Goal: Find specific page/section: Find specific page/section

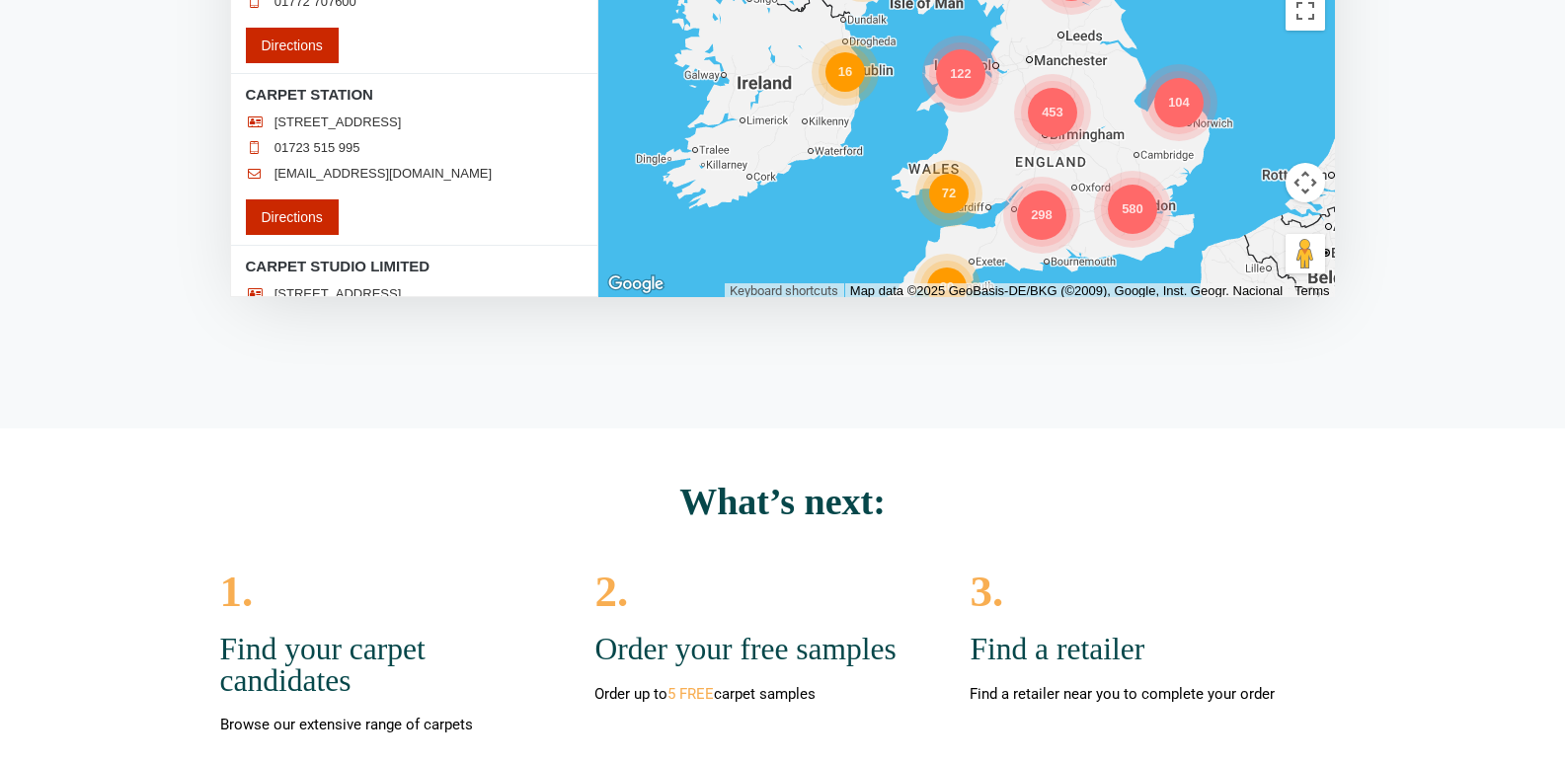
scroll to position [63714, 0]
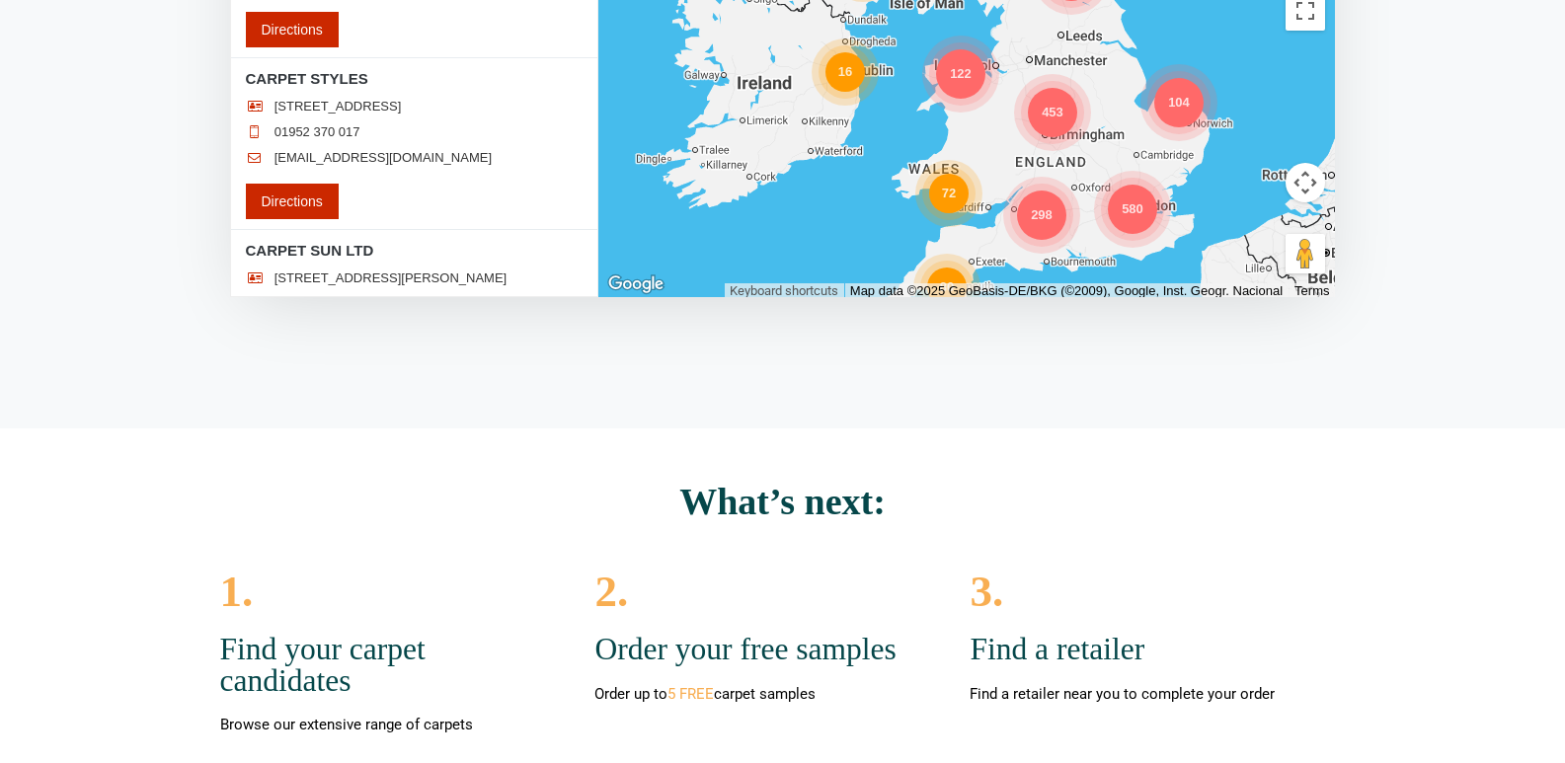
click at [580, 380] on div "Find a retailer Loading..." at bounding box center [782, 428] width 1565 height 1601
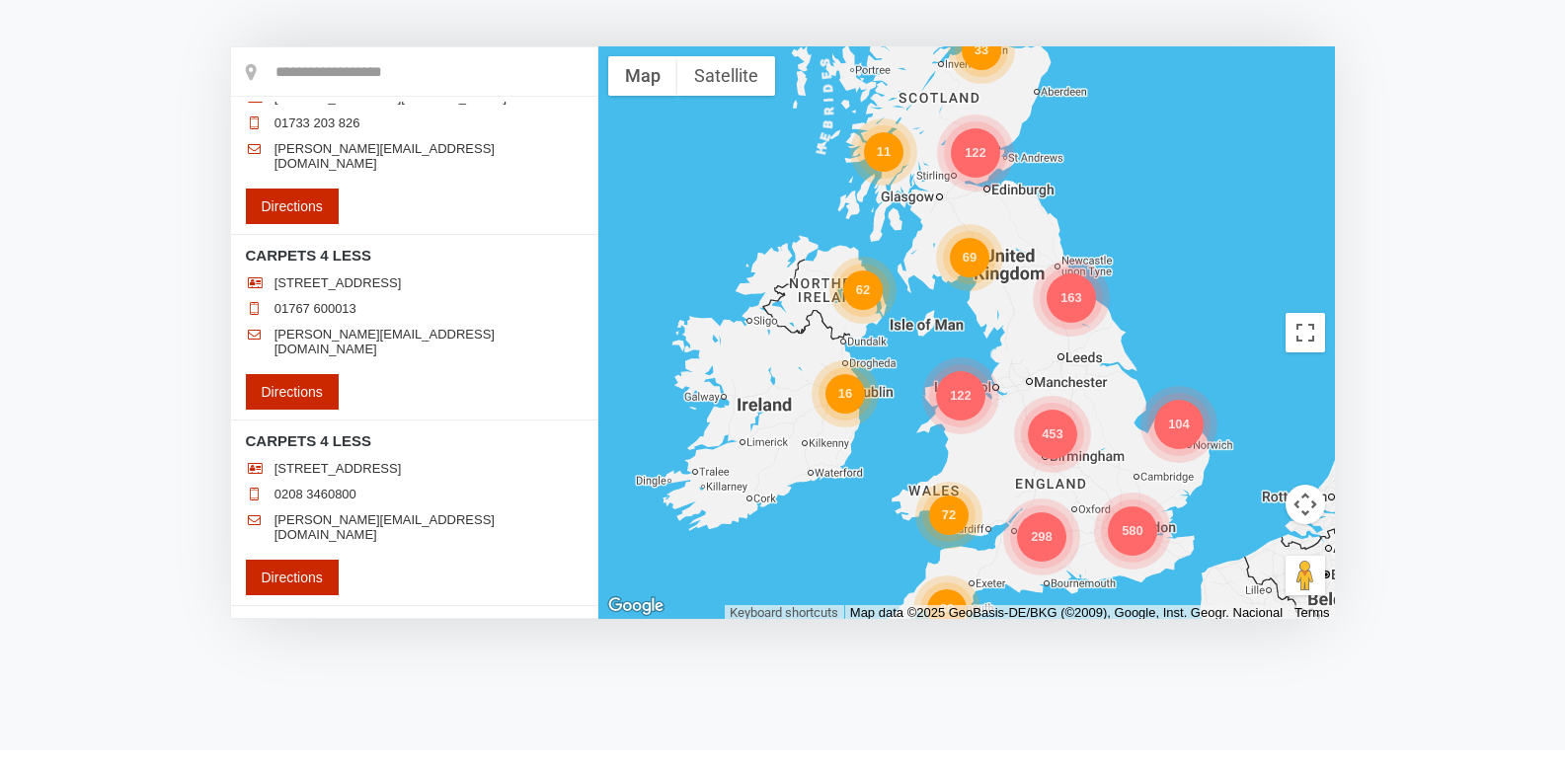
scroll to position [0, 0]
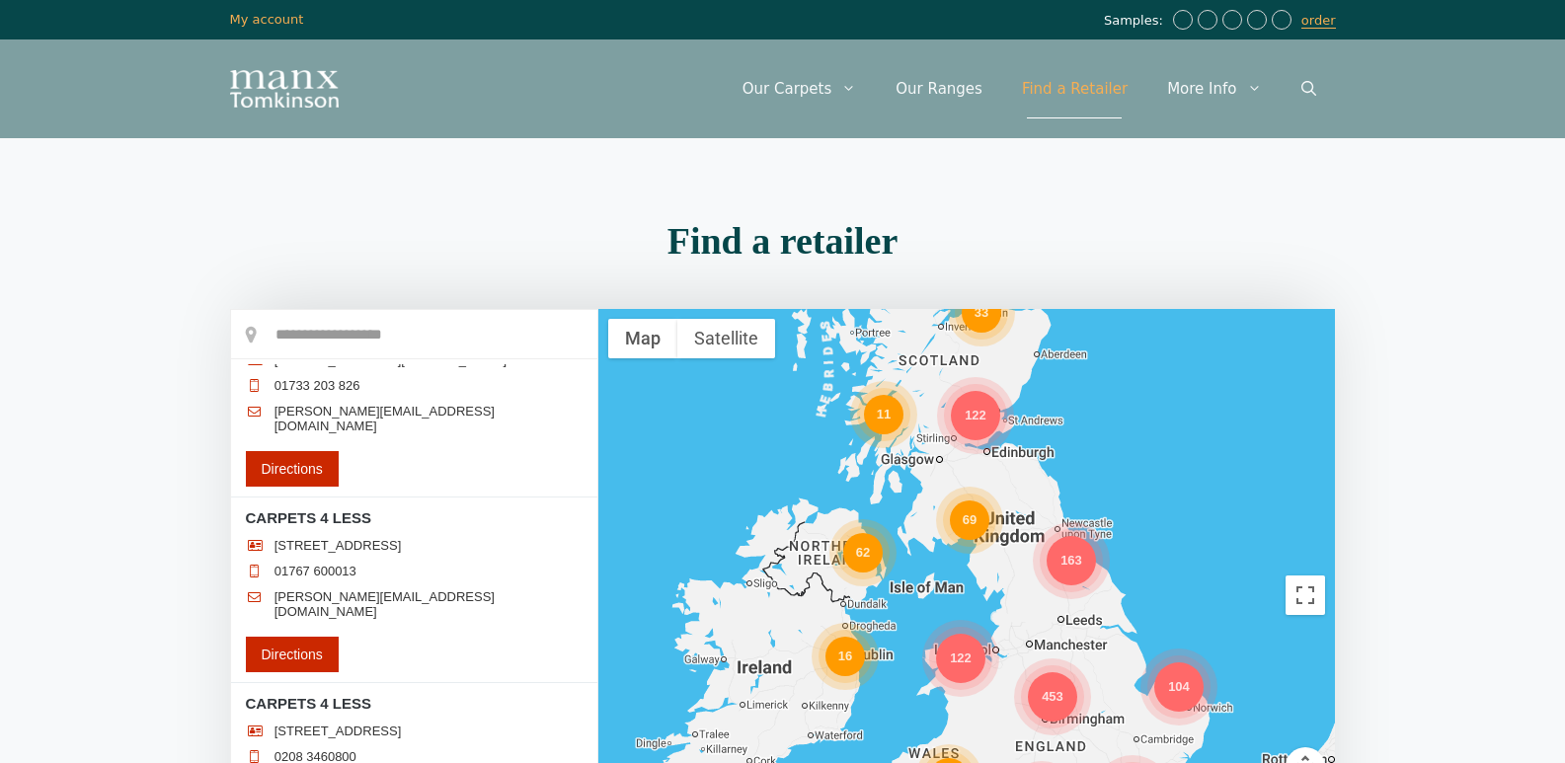
click at [398, 339] on input "text" at bounding box center [414, 334] width 366 height 49
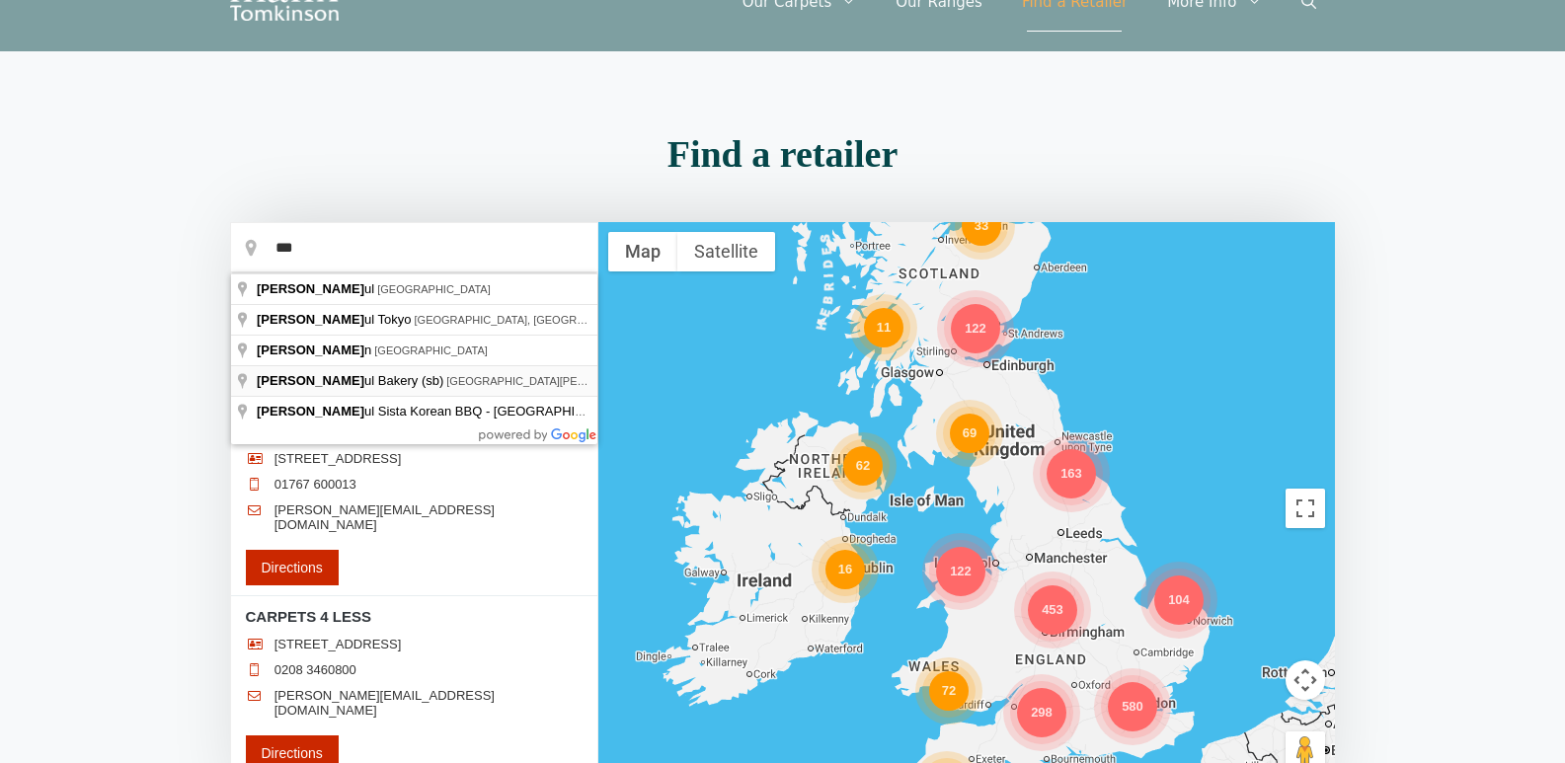
scroll to position [131, 0]
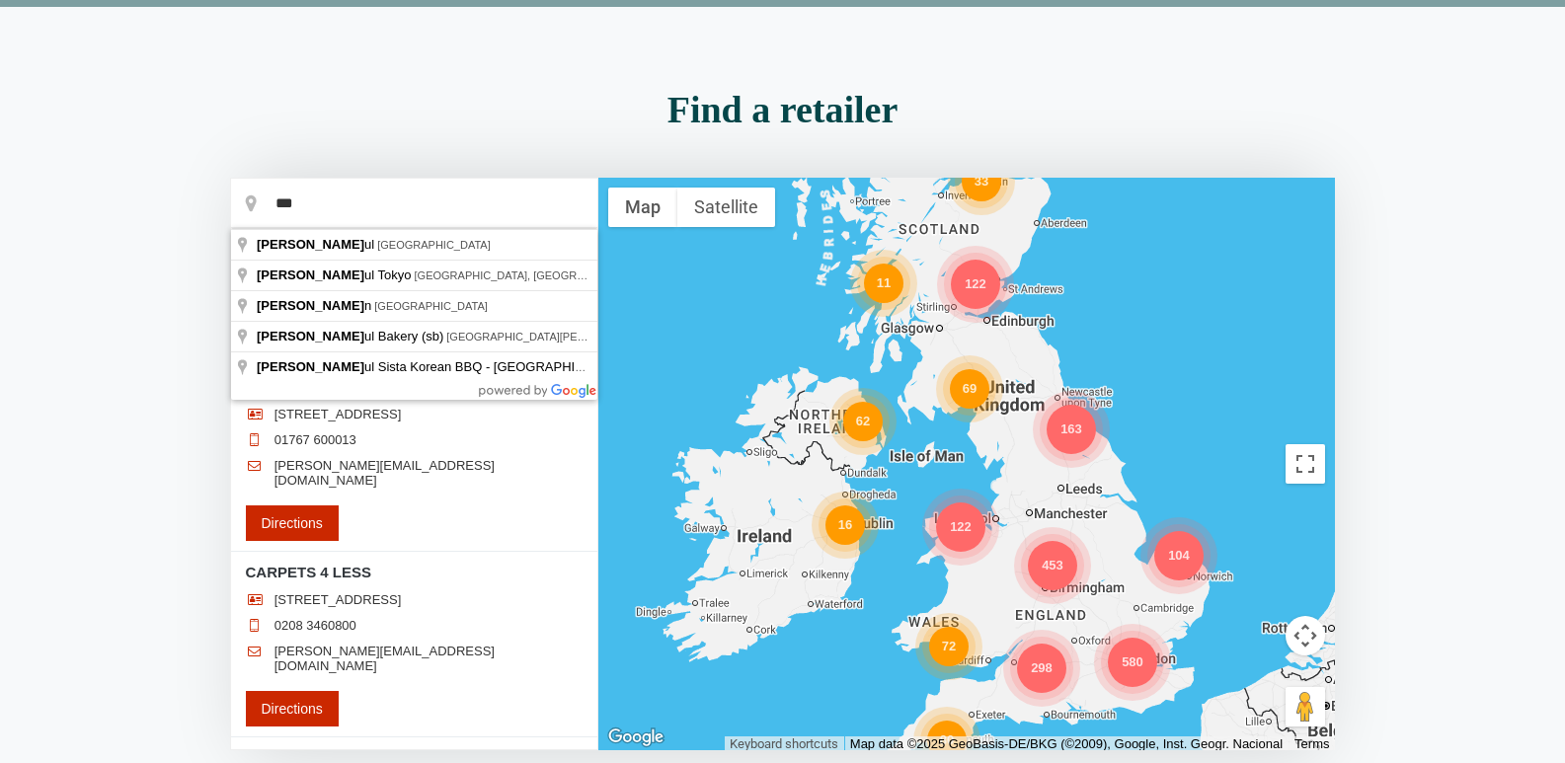
drag, startPoint x: 421, startPoint y: 337, endPoint x: 327, endPoint y: 313, distance: 96.7
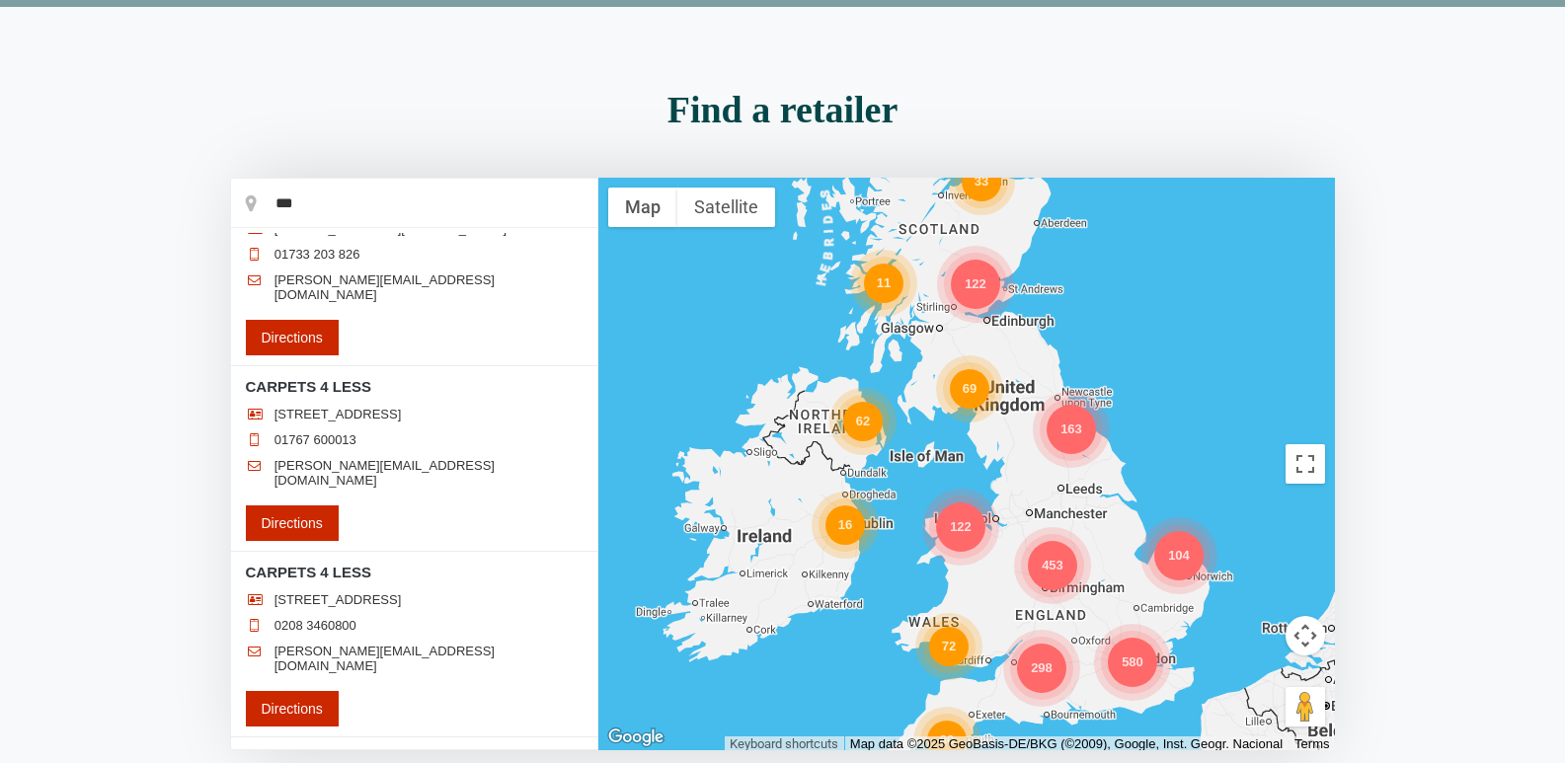
type input "**********"
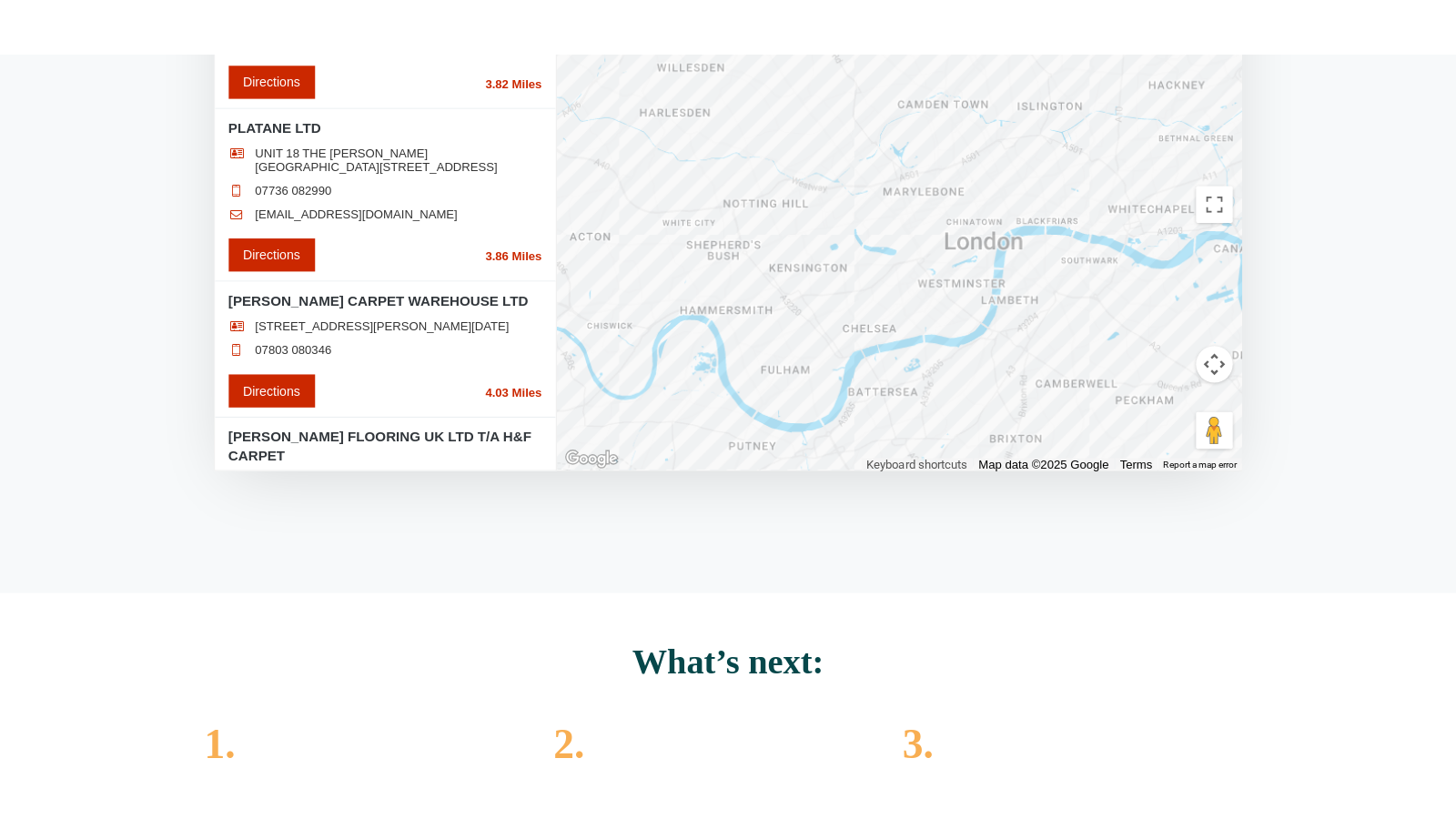
scroll to position [364, 0]
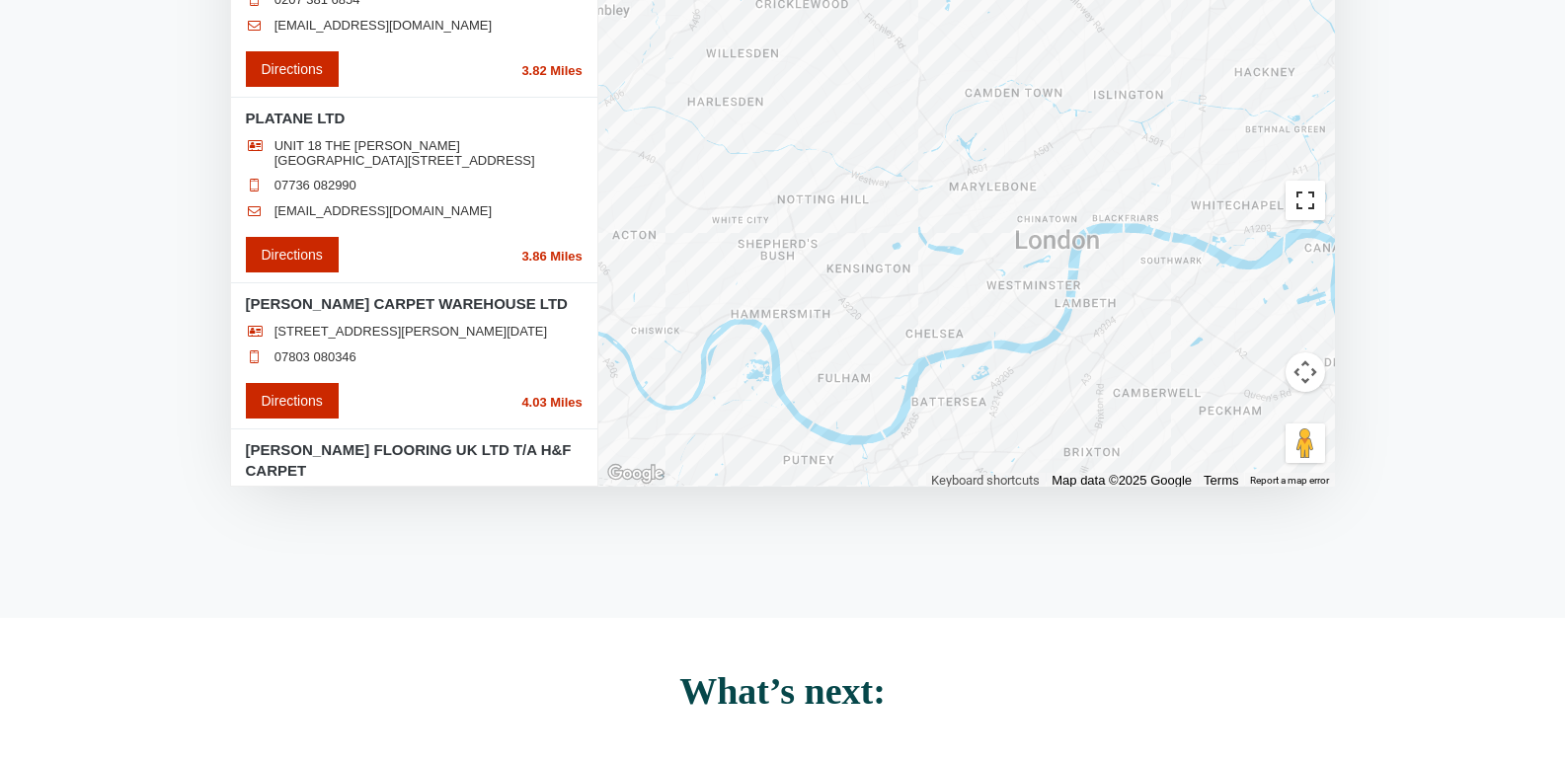
click at [1305, 217] on button "Toggle fullscreen view" at bounding box center [1304, 200] width 39 height 39
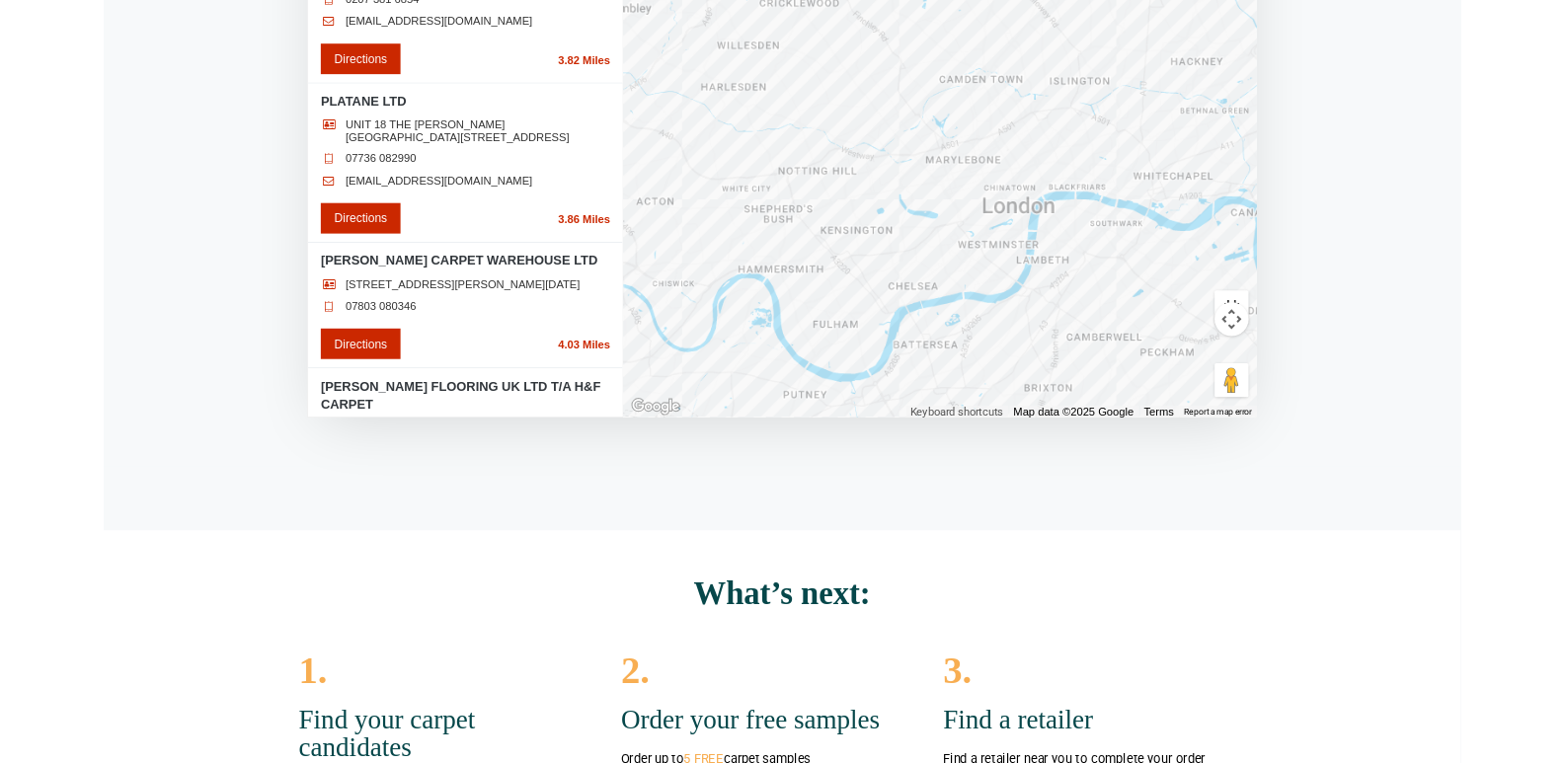
scroll to position [0, 0]
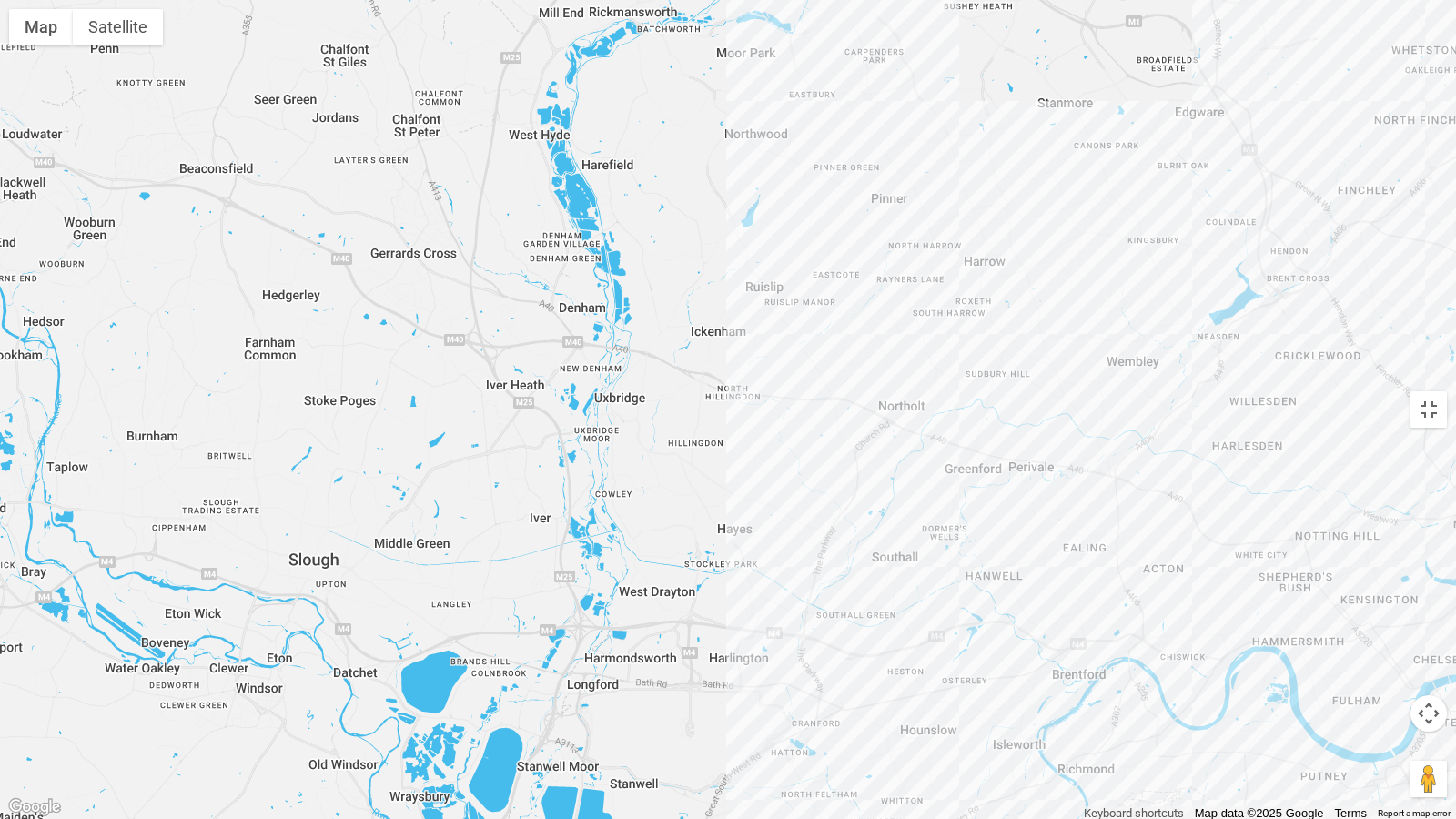
drag, startPoint x: 465, startPoint y: 393, endPoint x: 767, endPoint y: 393, distance: 302.0
click at [1191, 508] on div at bounding box center [728, 409] width 1456 height 819
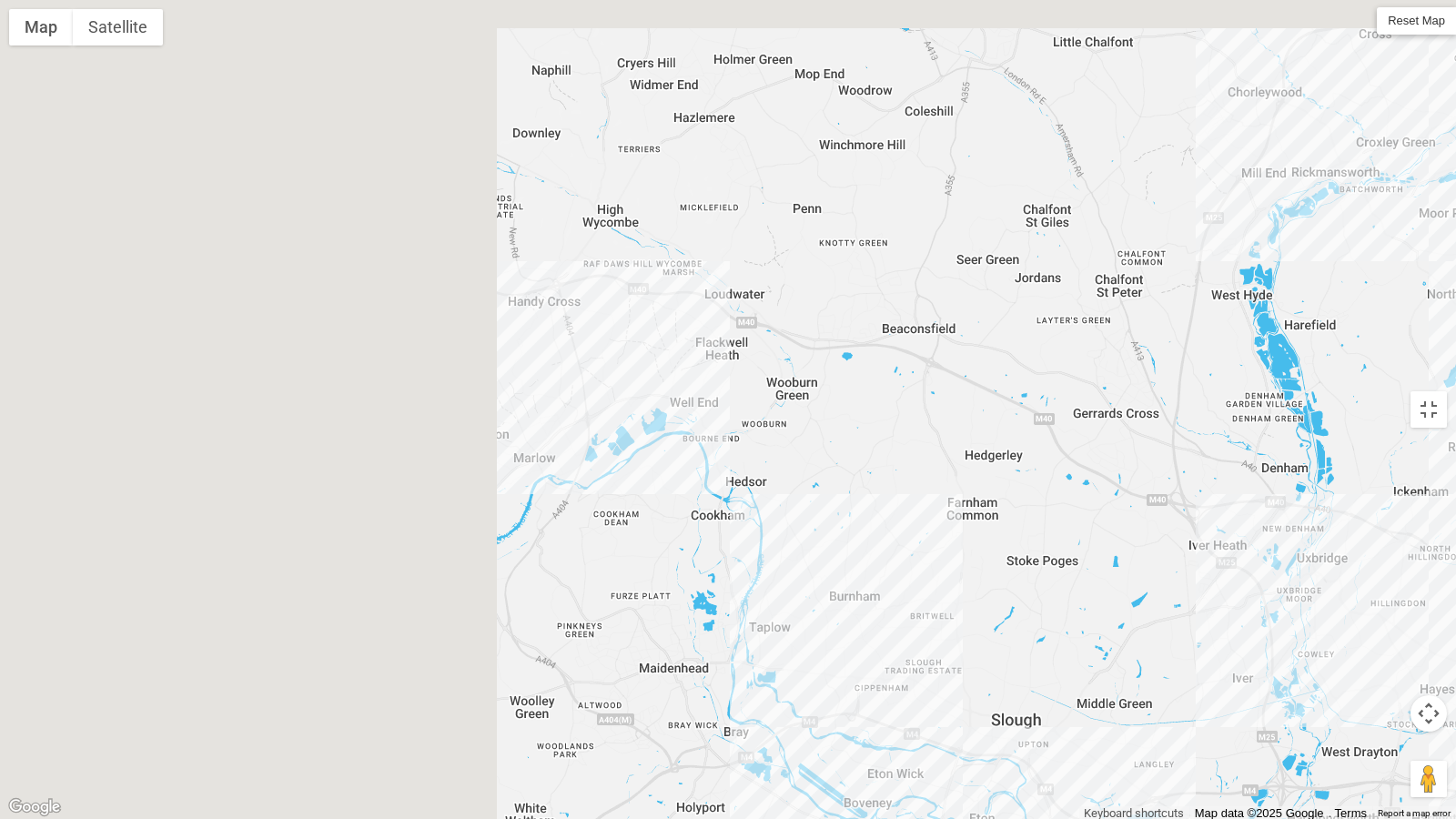
drag, startPoint x: 557, startPoint y: 347, endPoint x: 1263, endPoint y: 516, distance: 725.9
click at [1263, 516] on div at bounding box center [728, 409] width 1456 height 819
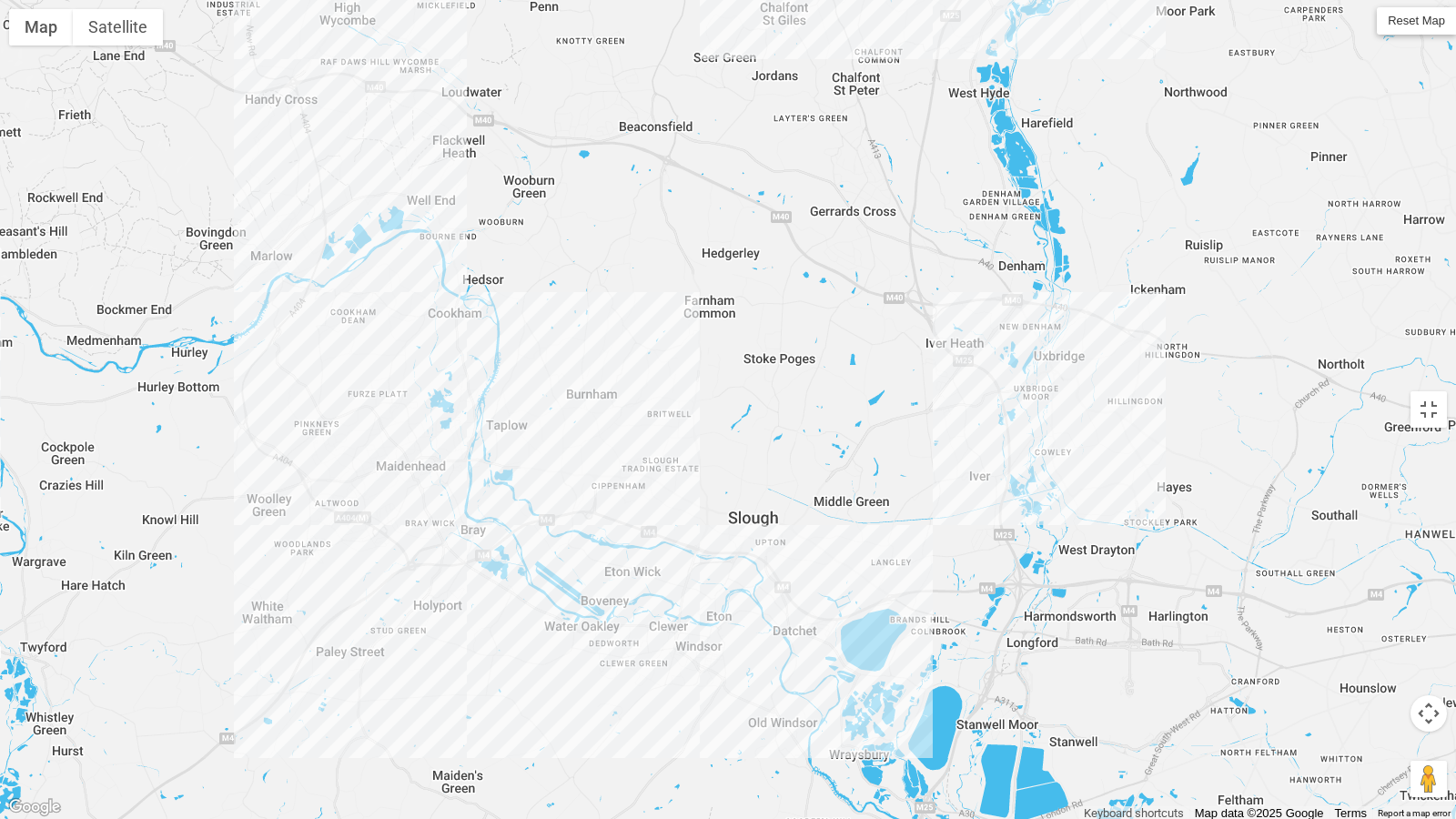
drag, startPoint x: 582, startPoint y: 385, endPoint x: 317, endPoint y: 174, distance: 338.7
click at [317, 174] on div at bounding box center [728, 409] width 1456 height 819
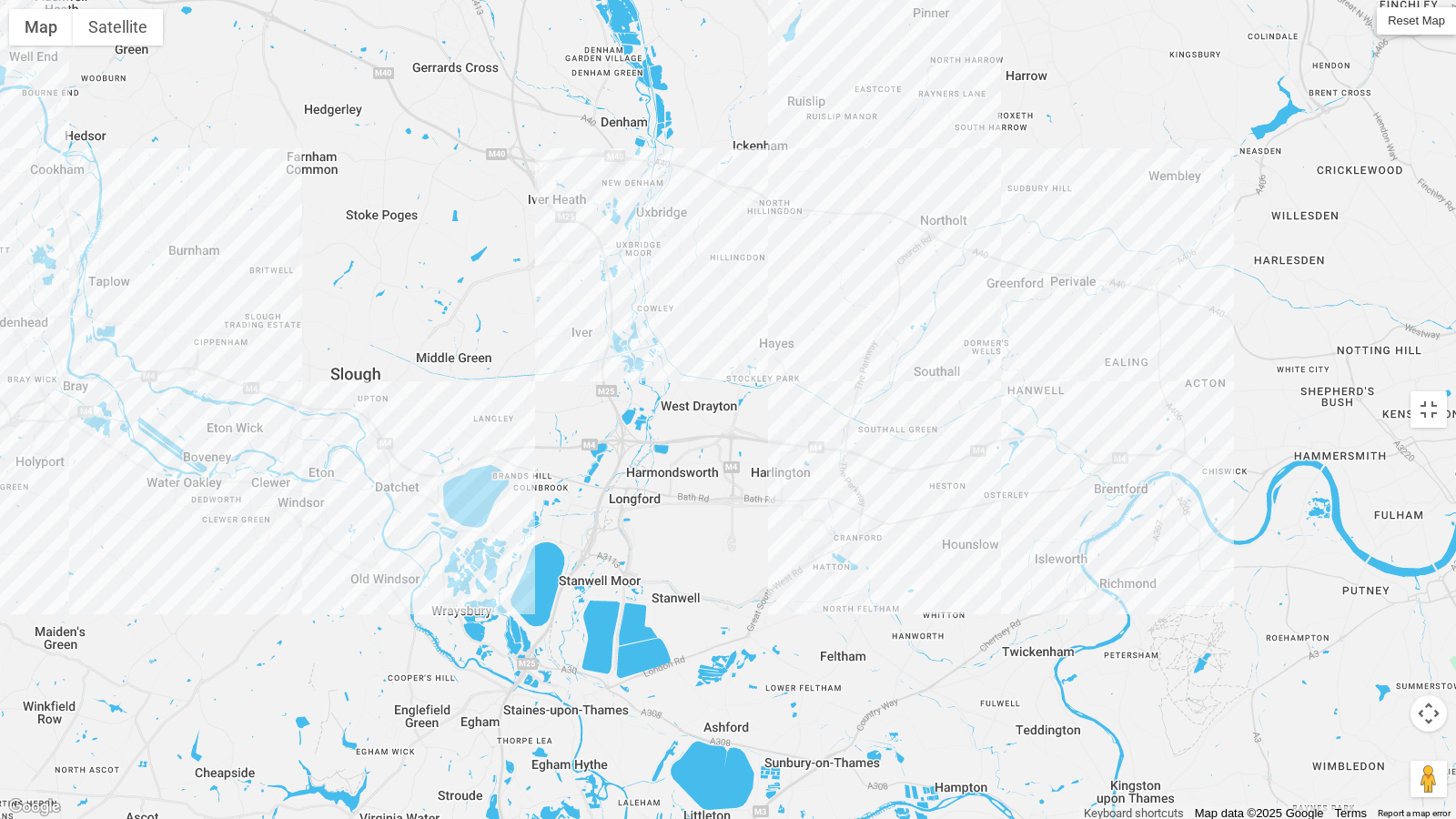
drag, startPoint x: 1022, startPoint y: 390, endPoint x: 621, endPoint y: 242, distance: 427.4
click at [617, 242] on div at bounding box center [728, 409] width 1456 height 819
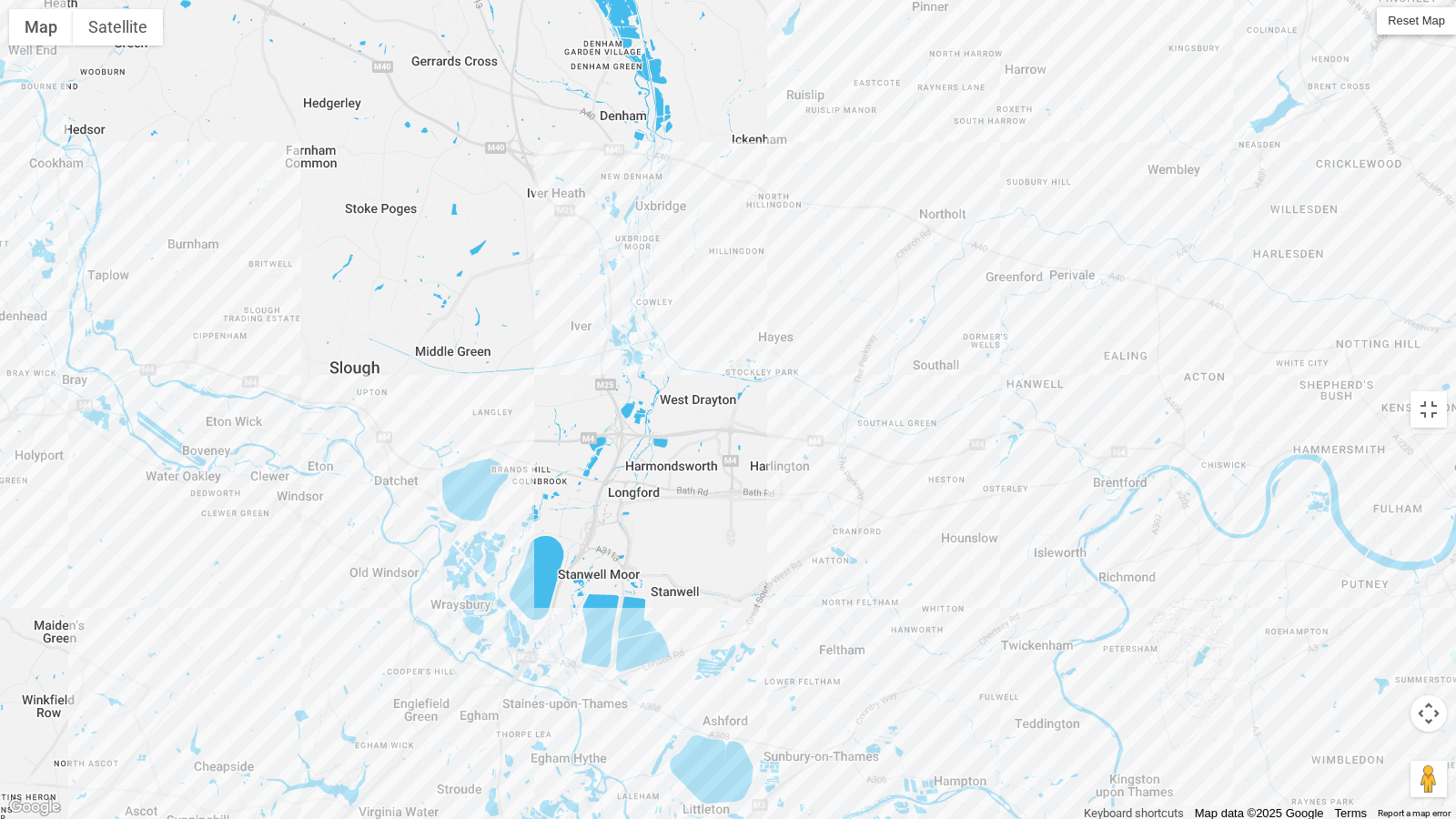
click at [1440, 702] on button "Map camera controls" at bounding box center [1427, 712] width 36 height 36
click at [1424, 702] on button "Map camera controls" at bounding box center [1427, 712] width 36 height 36
click at [1425, 702] on button "Map camera controls" at bounding box center [1427, 712] width 36 height 36
click at [1297, 702] on button "Move left" at bounding box center [1291, 712] width 36 height 36
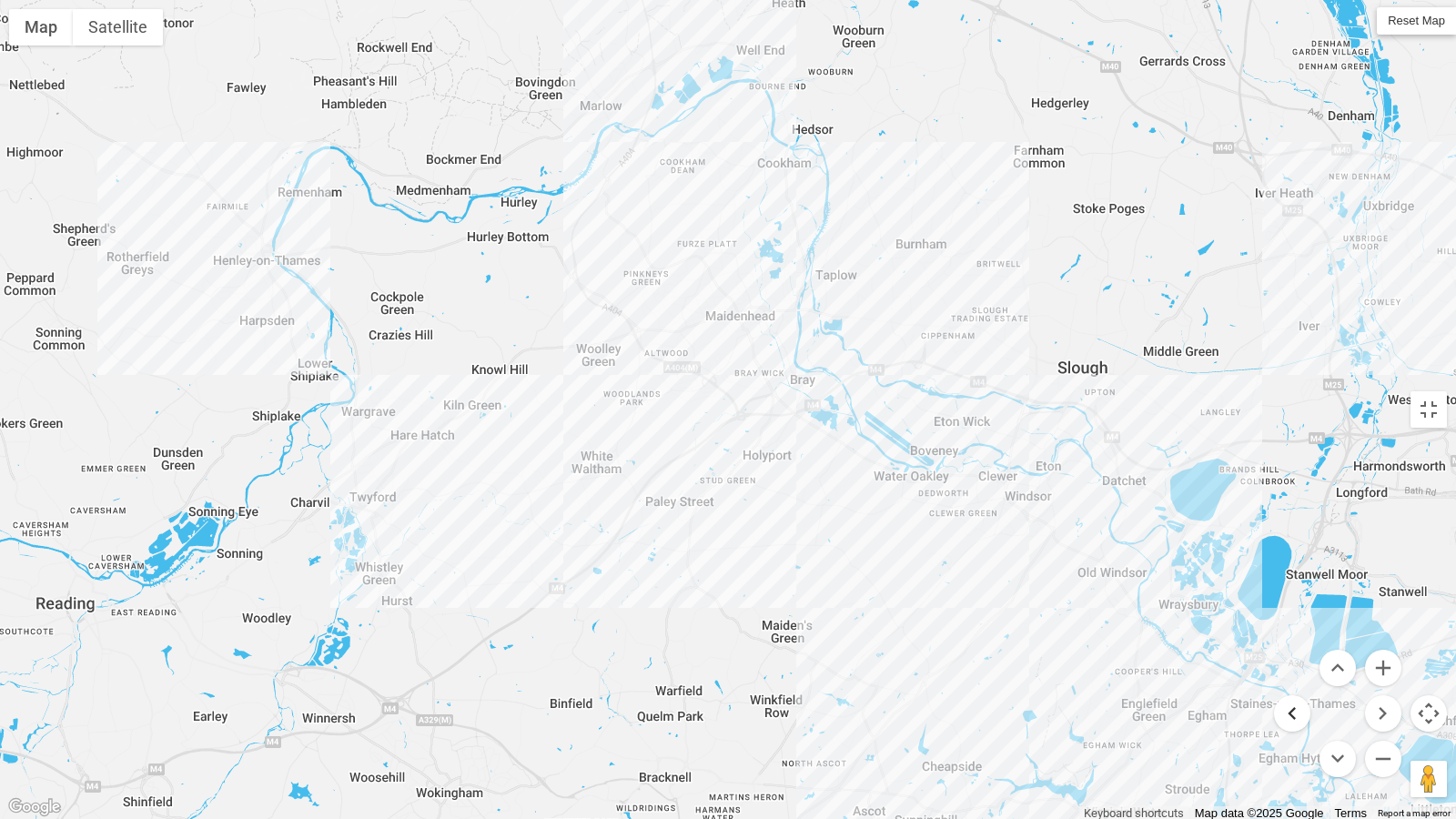
click at [1297, 702] on button "Move left" at bounding box center [1291, 712] width 36 height 36
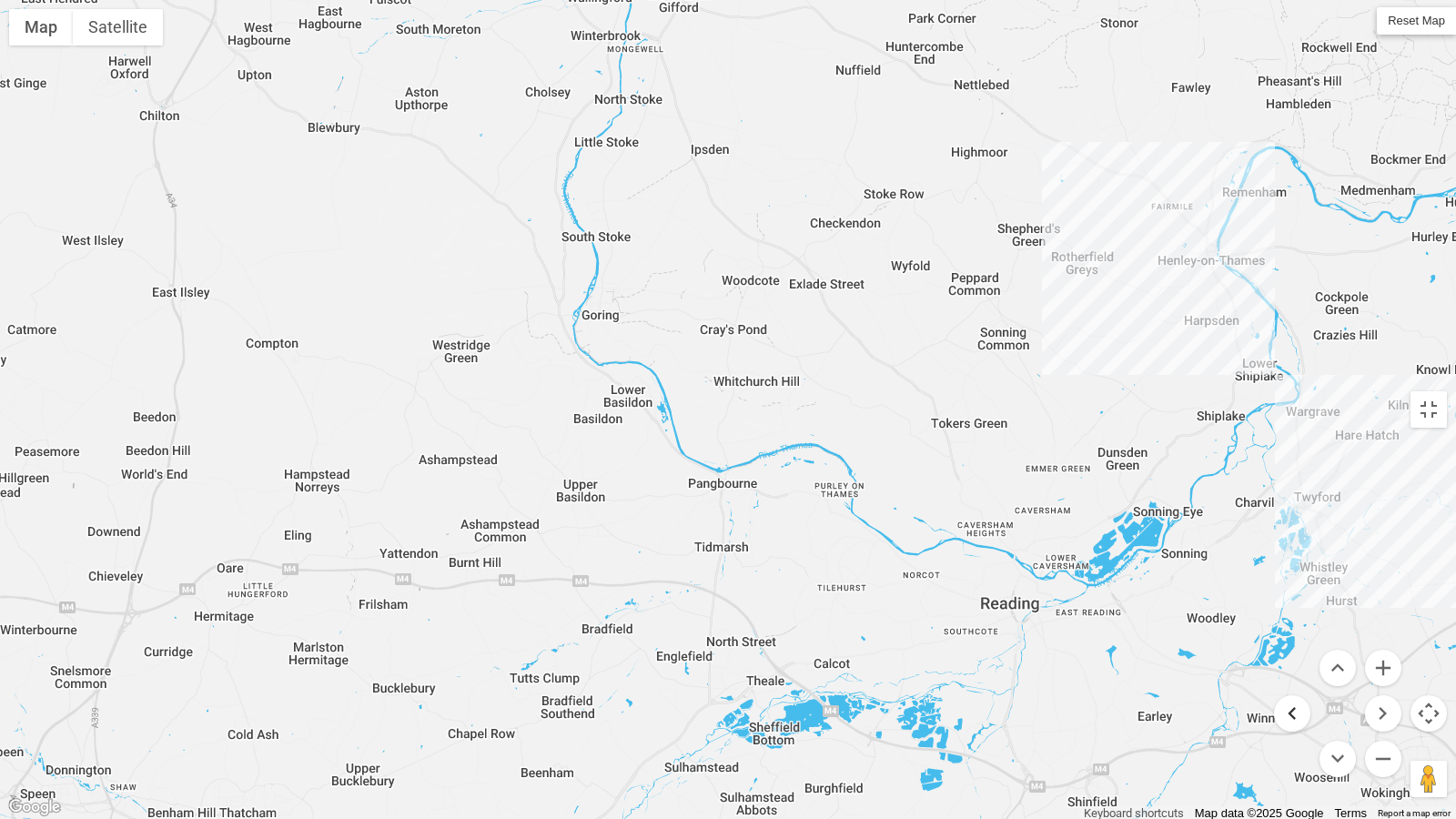
click at [1297, 702] on button "Move left" at bounding box center [1291, 712] width 36 height 36
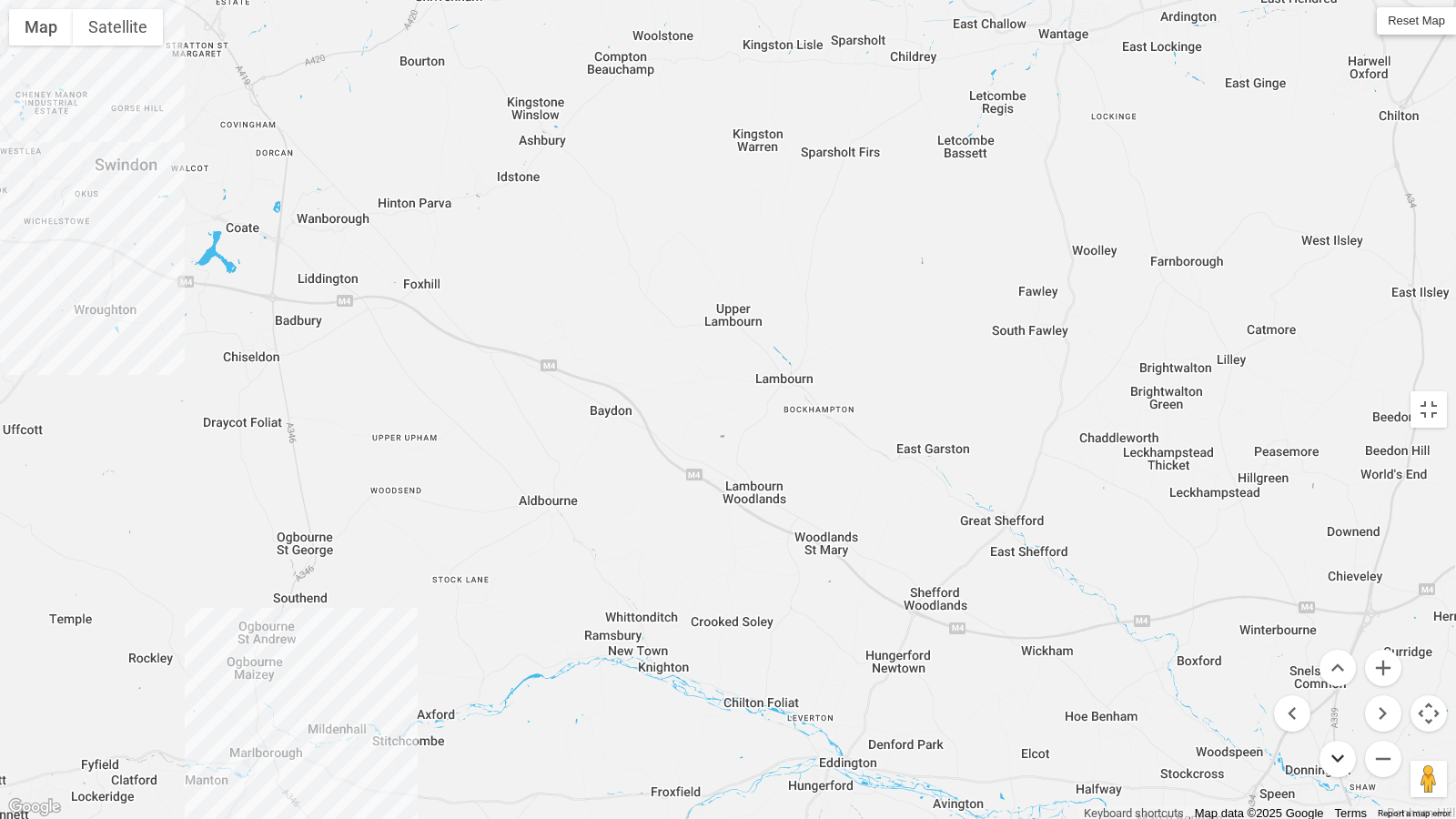
click at [1345, 702] on button "Move down" at bounding box center [1337, 758] width 36 height 36
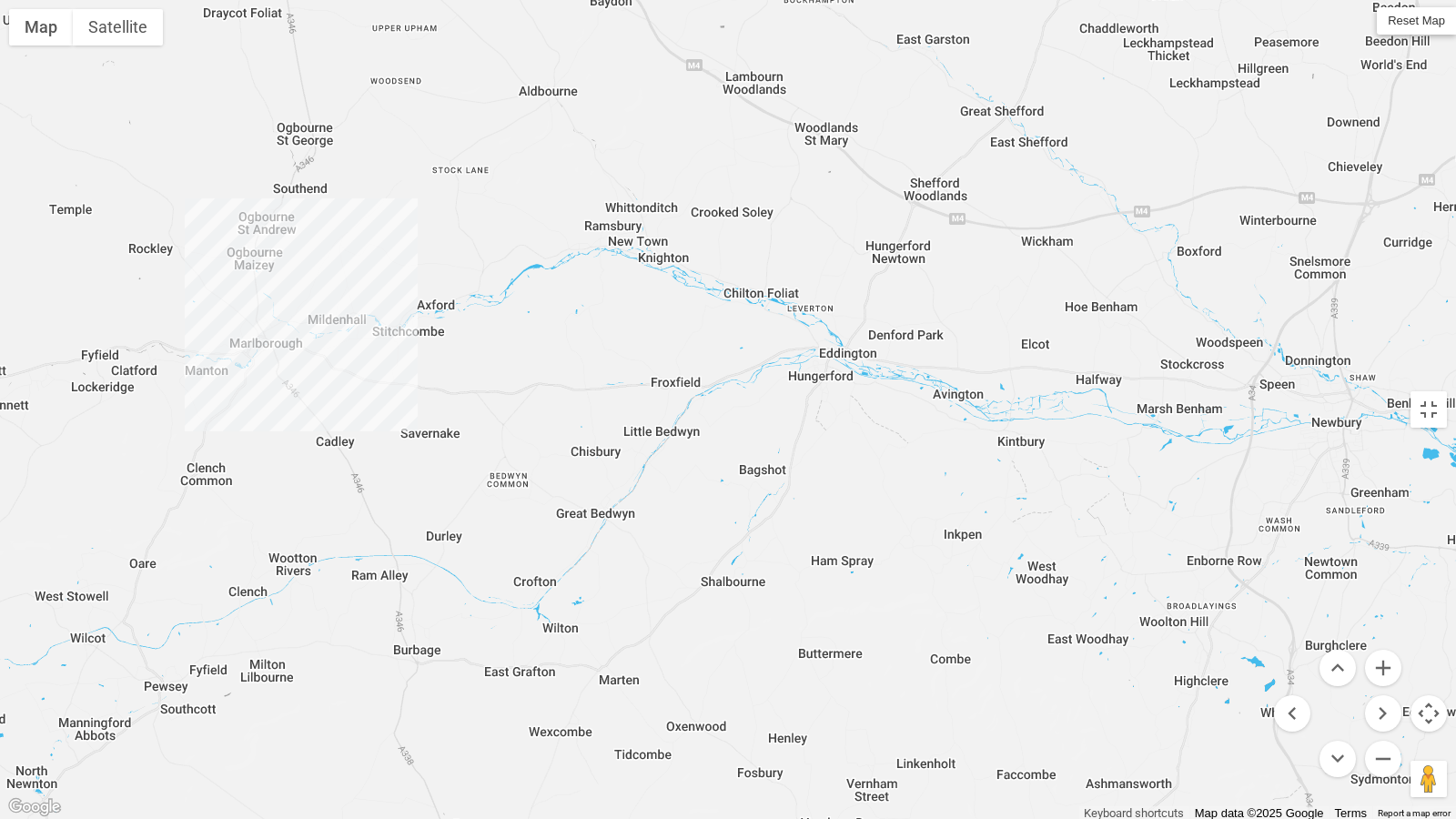
click at [1345, 702] on menu at bounding box center [1337, 713] width 127 height 127
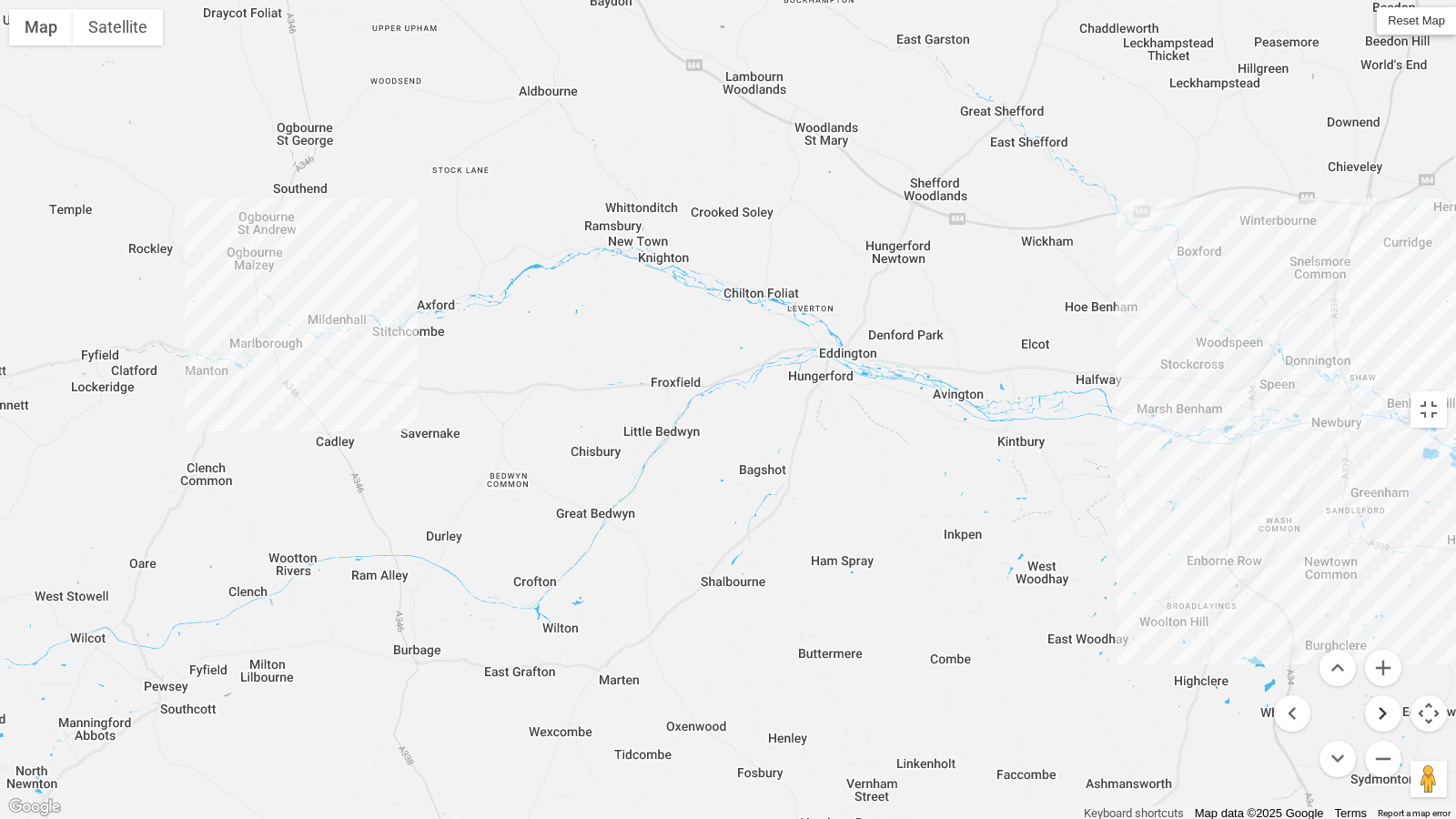
click at [1379, 702] on button "Move right" at bounding box center [1382, 712] width 36 height 36
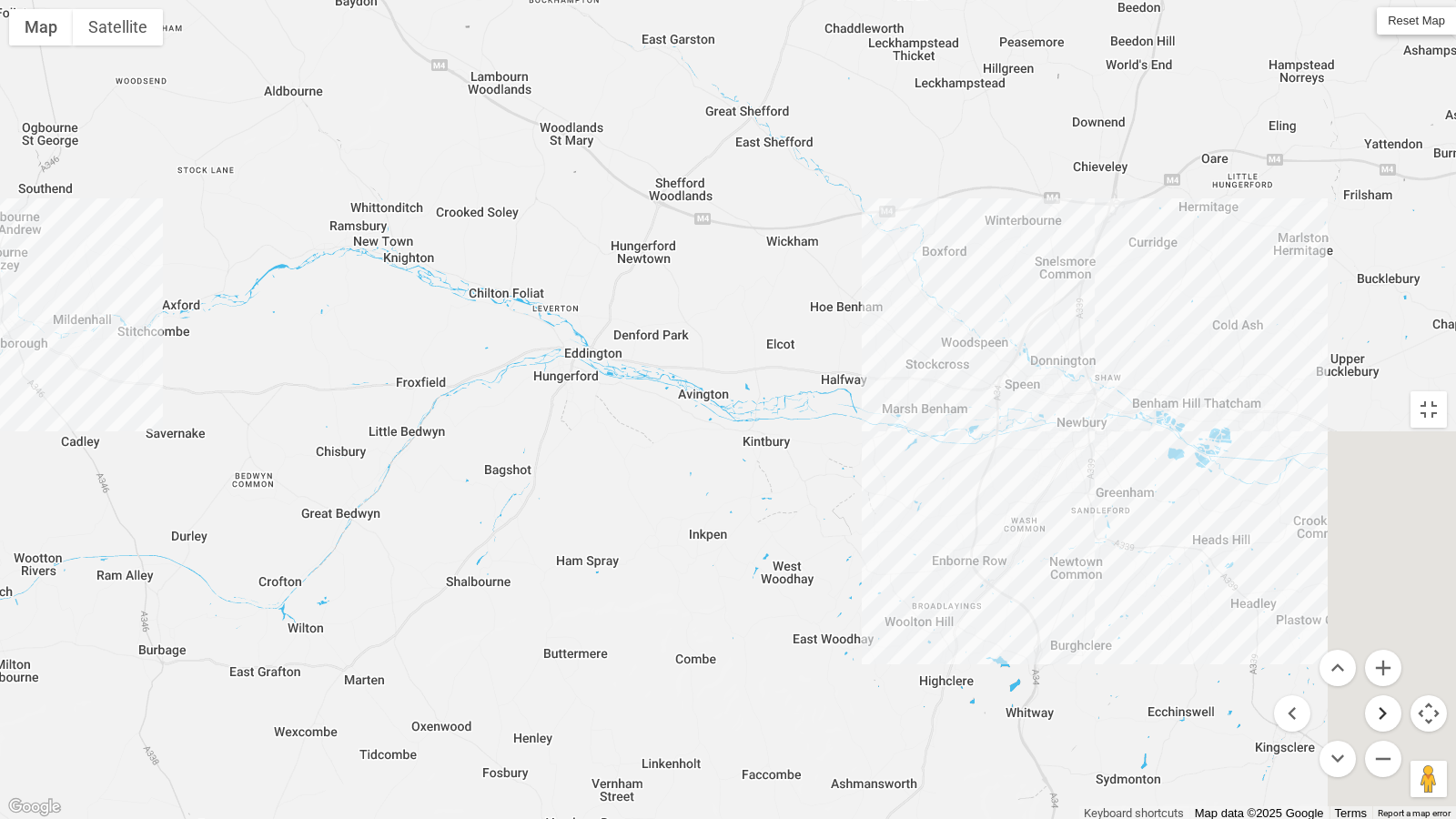
click at [1379, 702] on button "Move right" at bounding box center [1382, 712] width 36 height 36
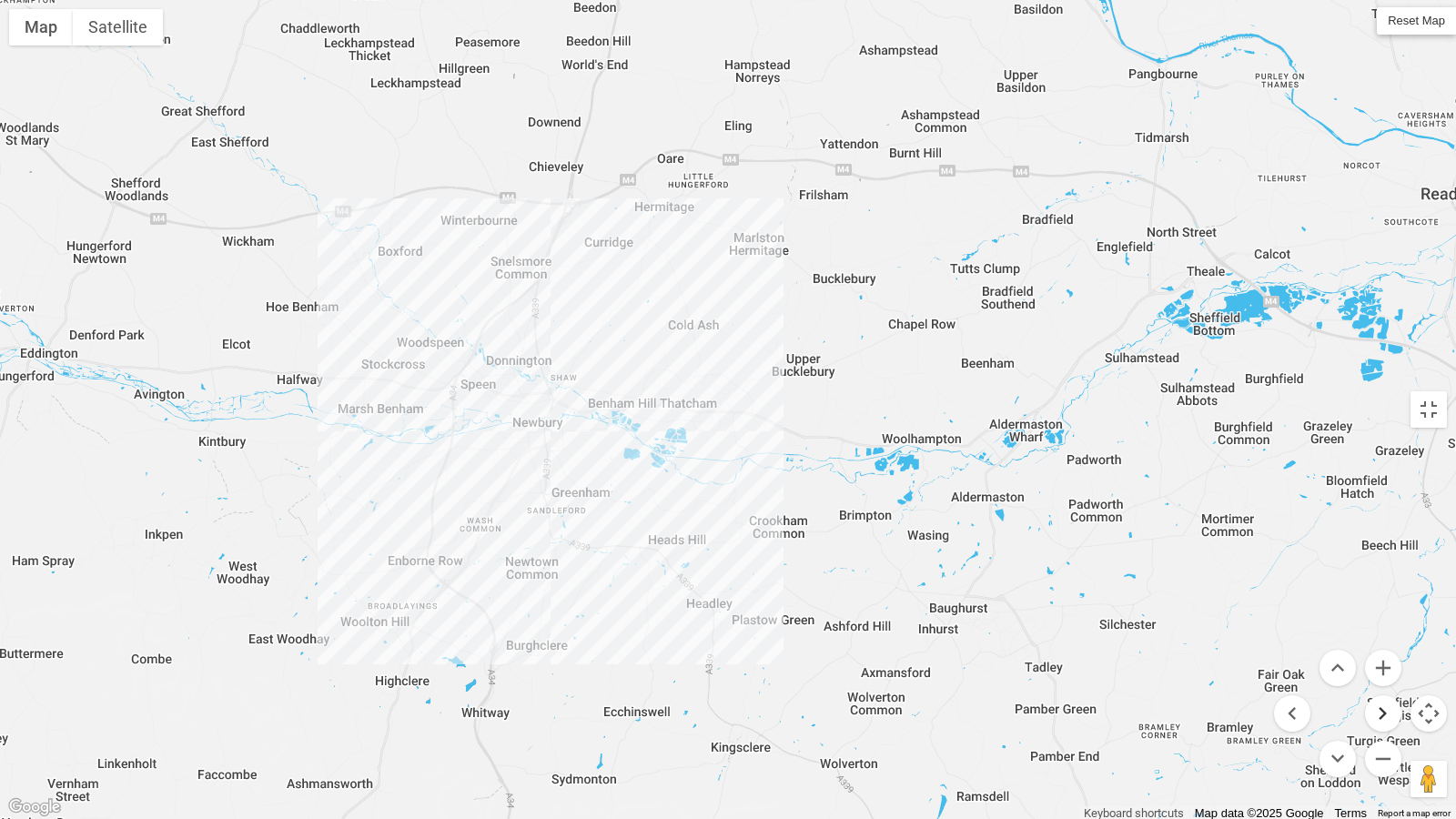
click at [1379, 702] on button "Move right" at bounding box center [1382, 712] width 36 height 36
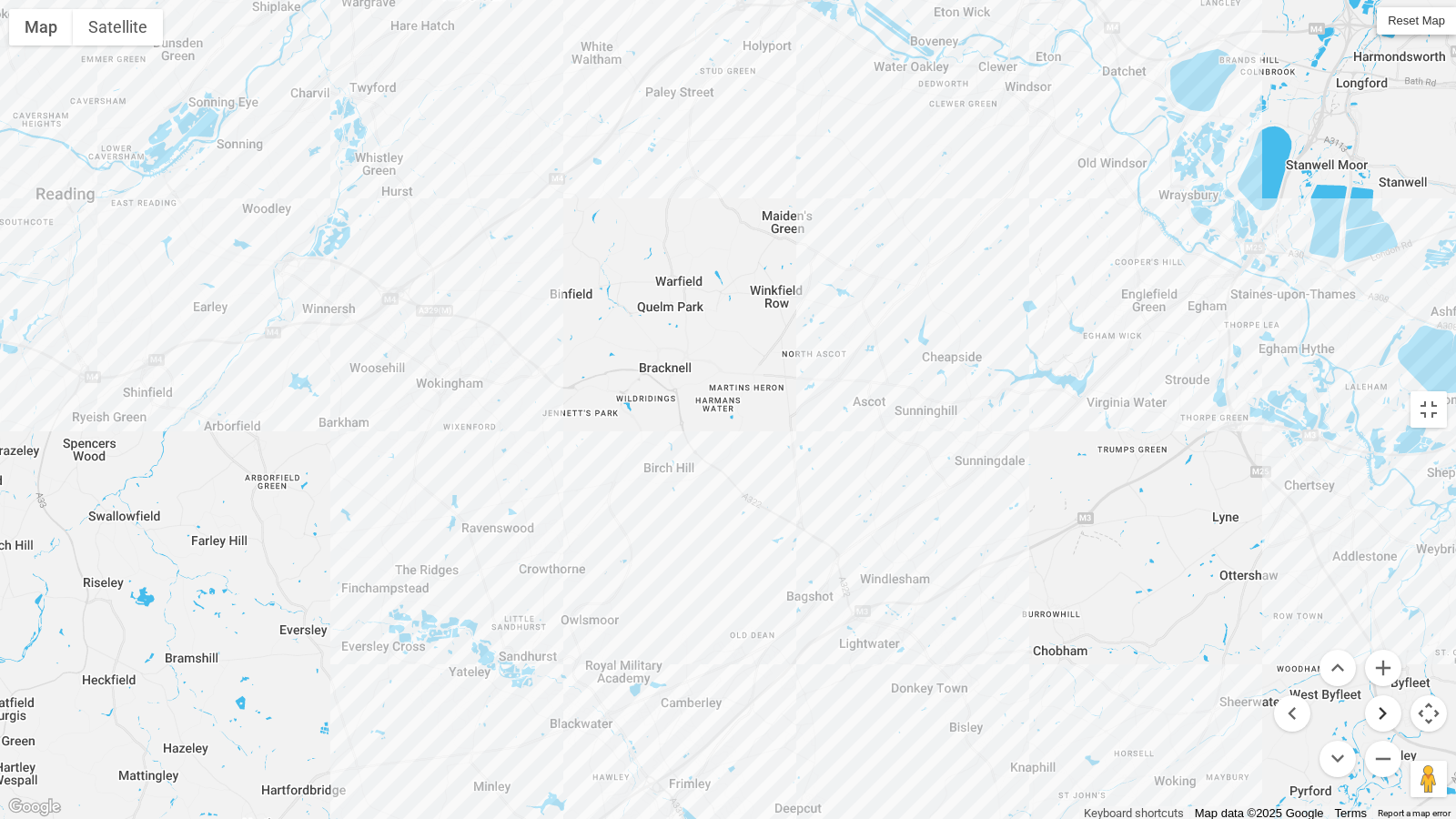
click at [1368, 702] on button "Move right" at bounding box center [1382, 712] width 36 height 36
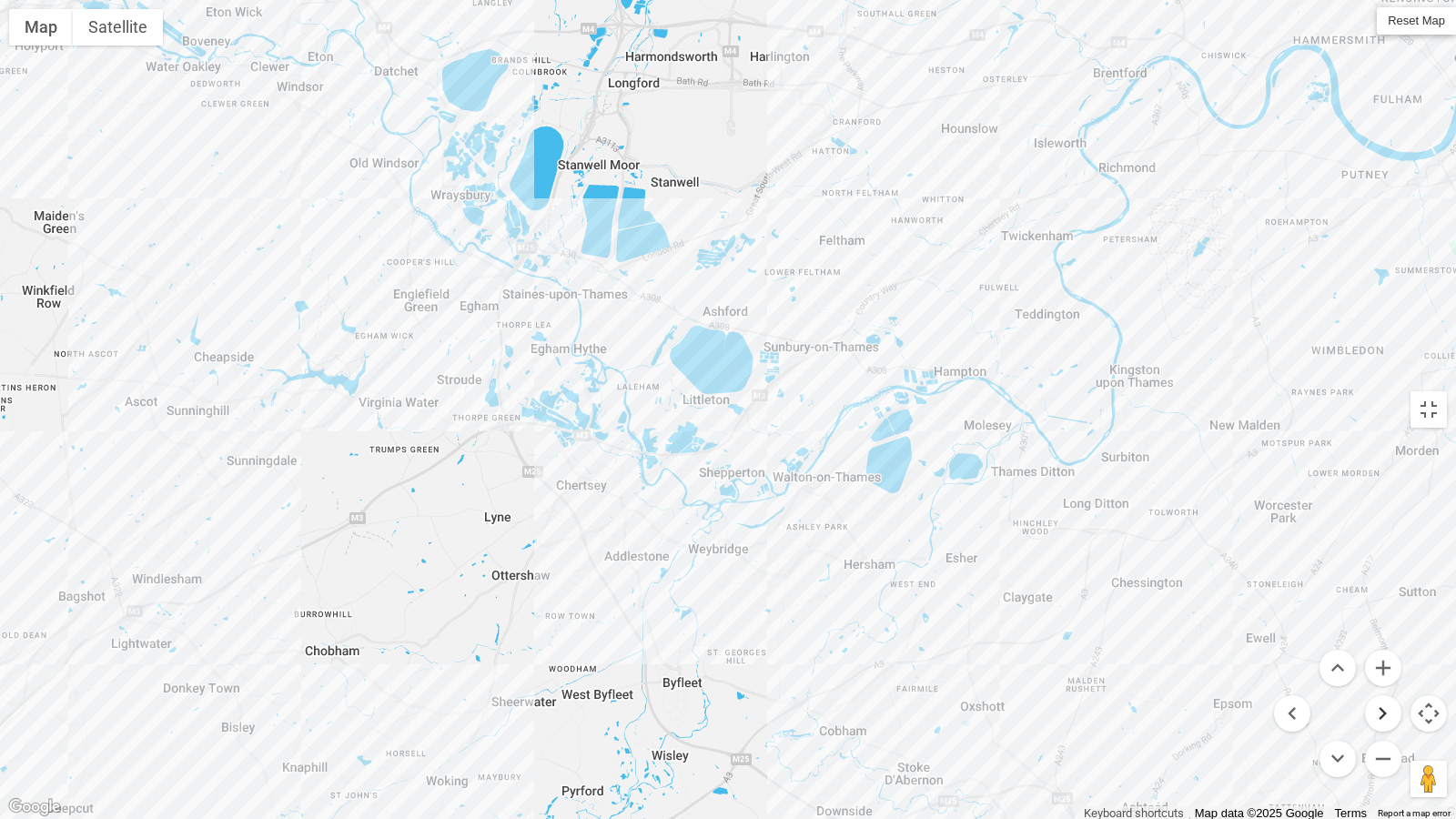
click at [1368, 702] on button "Move right" at bounding box center [1382, 712] width 36 height 36
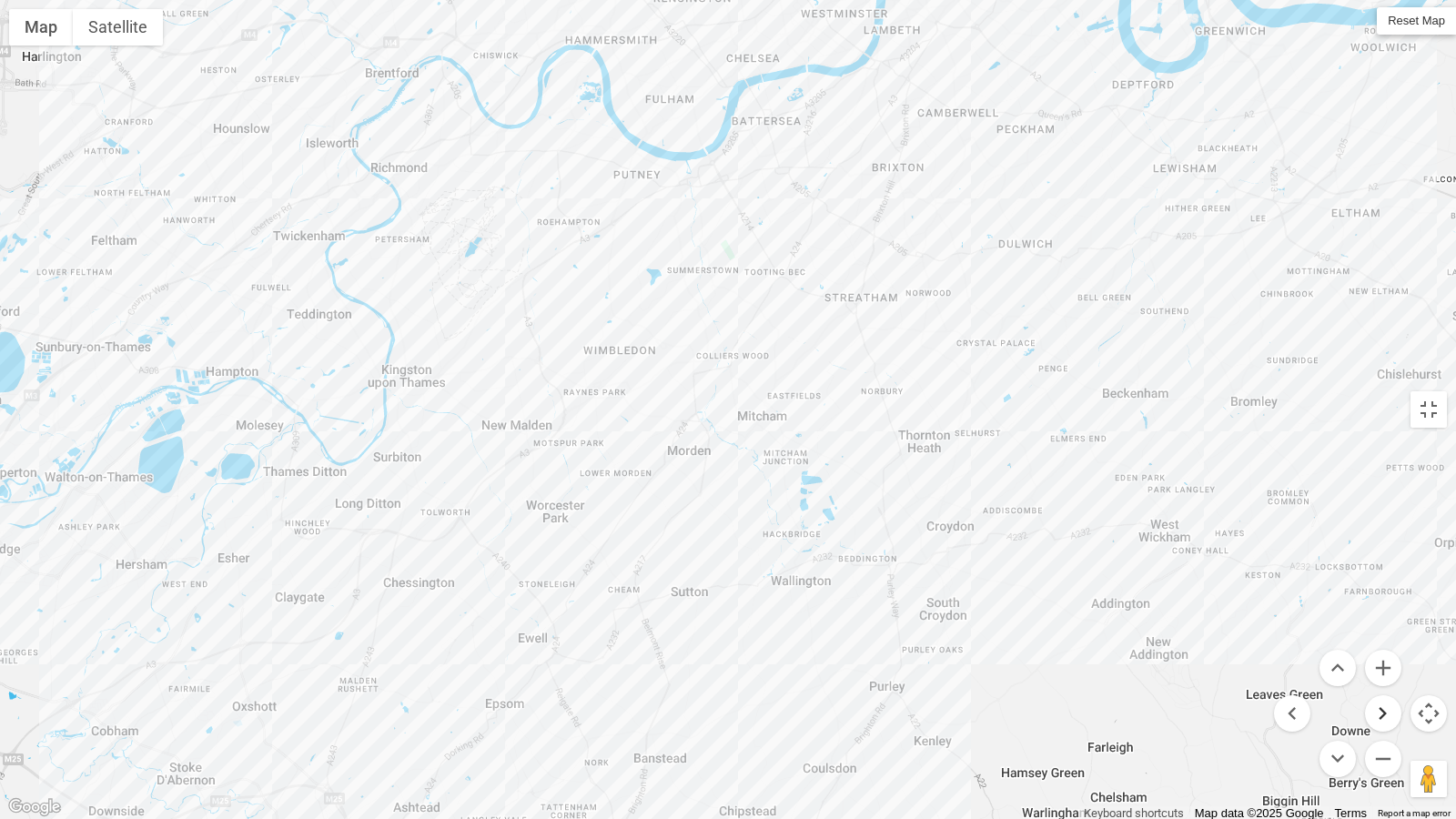
click at [1368, 702] on button "Move right" at bounding box center [1382, 712] width 36 height 36
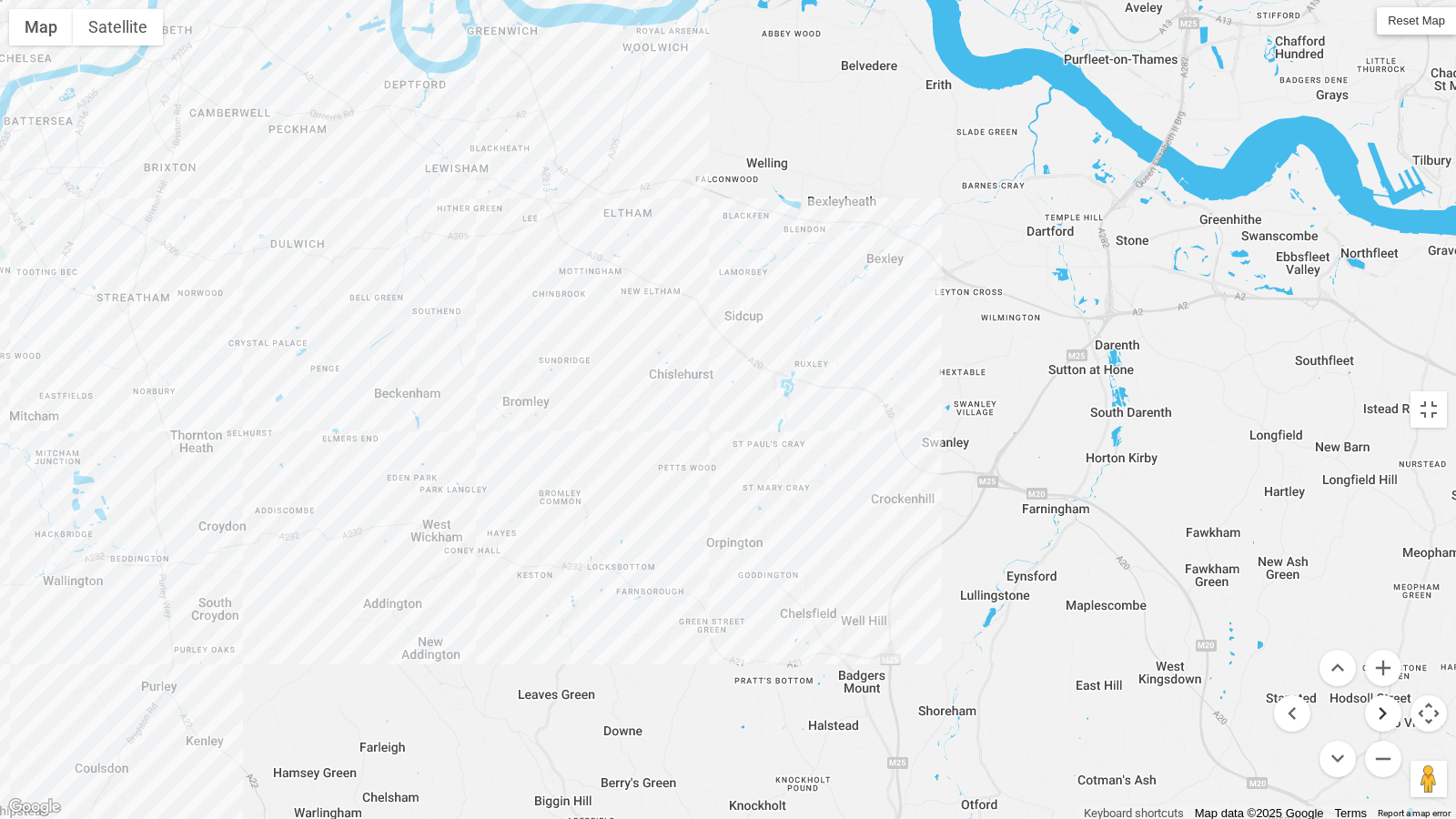
click at [1366, 702] on button "Move right" at bounding box center [1382, 712] width 36 height 36
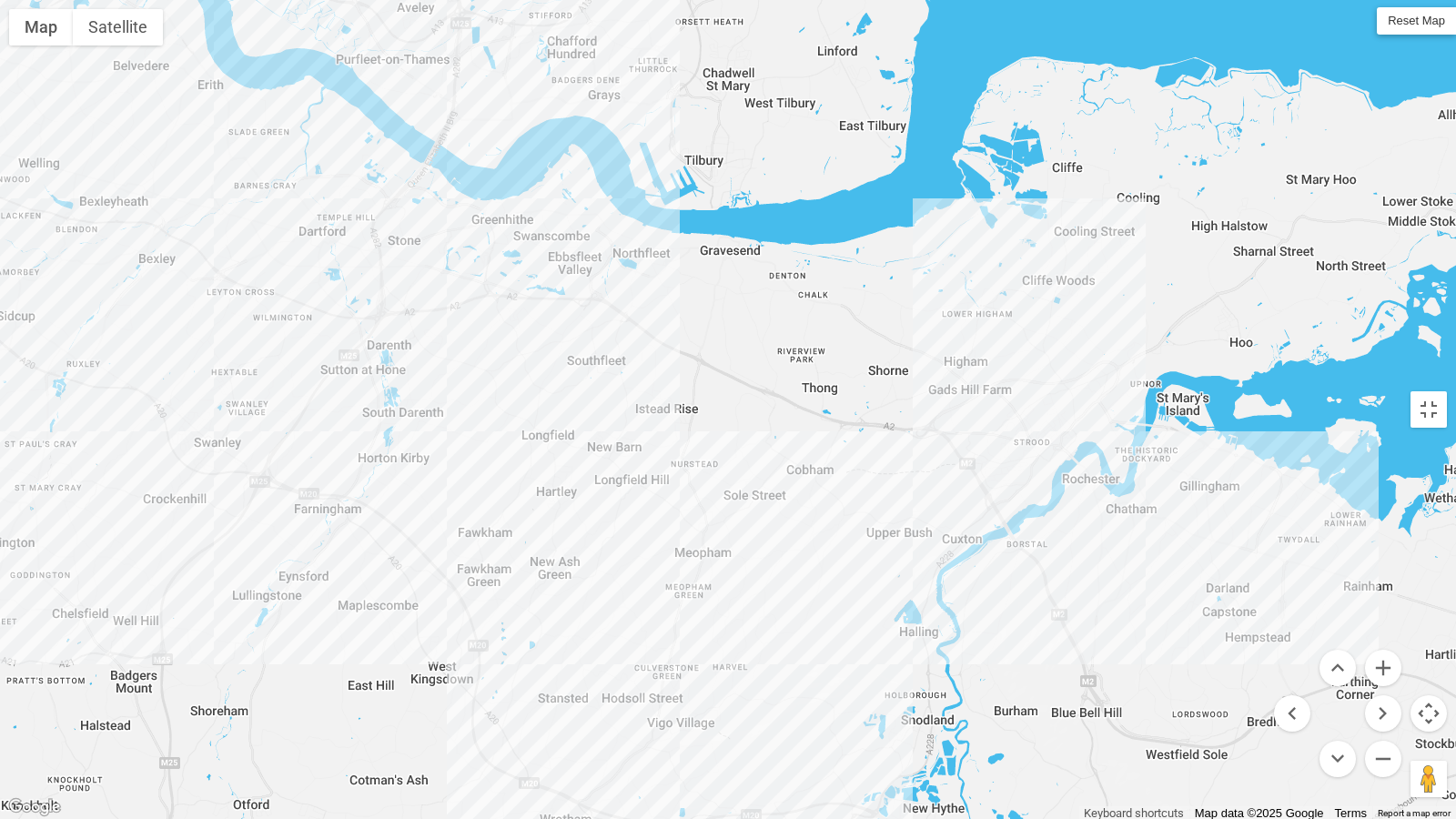
click at [1361, 702] on menu at bounding box center [1337, 713] width 127 height 127
click at [1375, 702] on button "Move right" at bounding box center [1382, 712] width 36 height 36
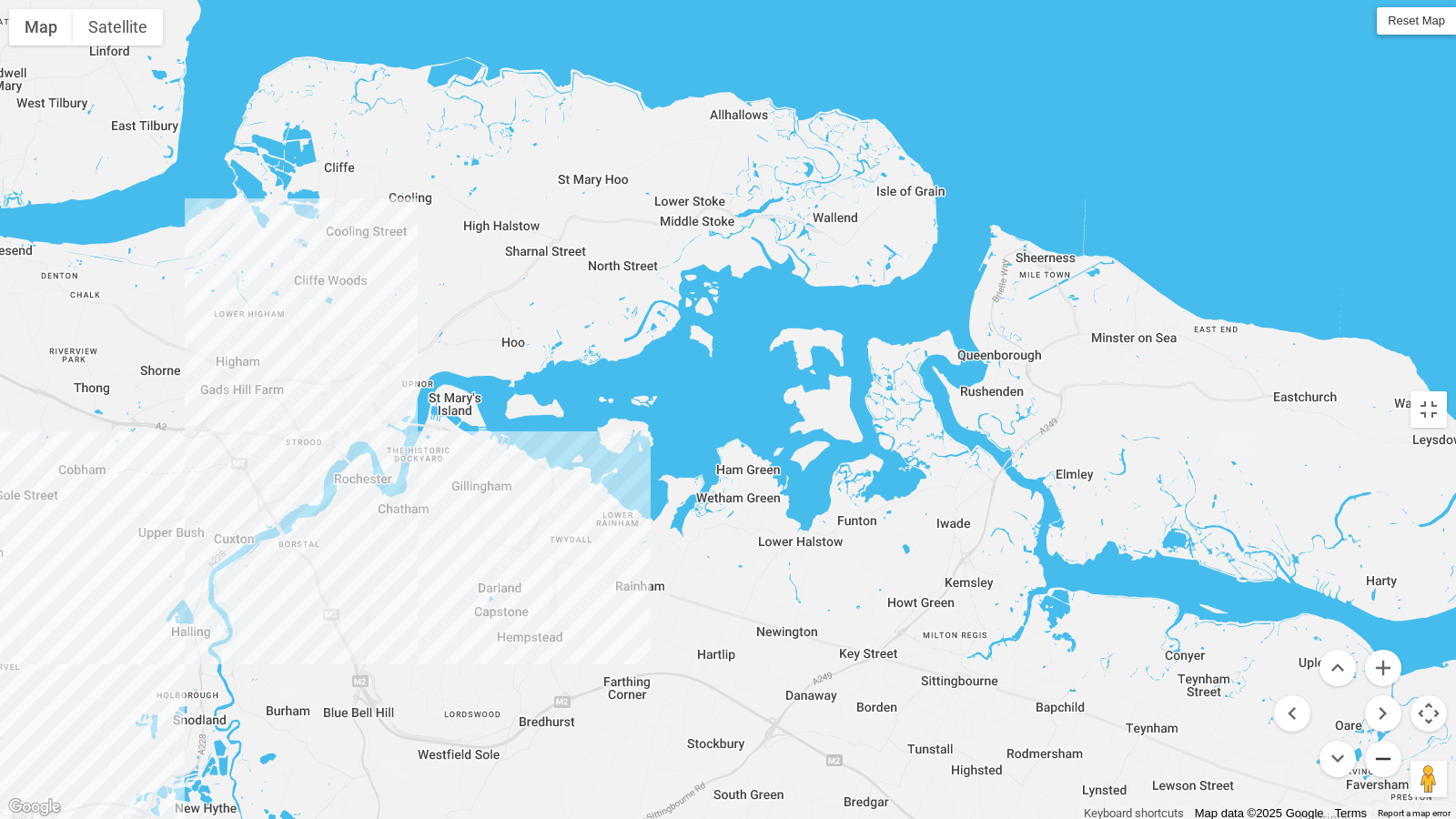
click at [1384, 702] on button "Zoom out" at bounding box center [1382, 758] width 36 height 36
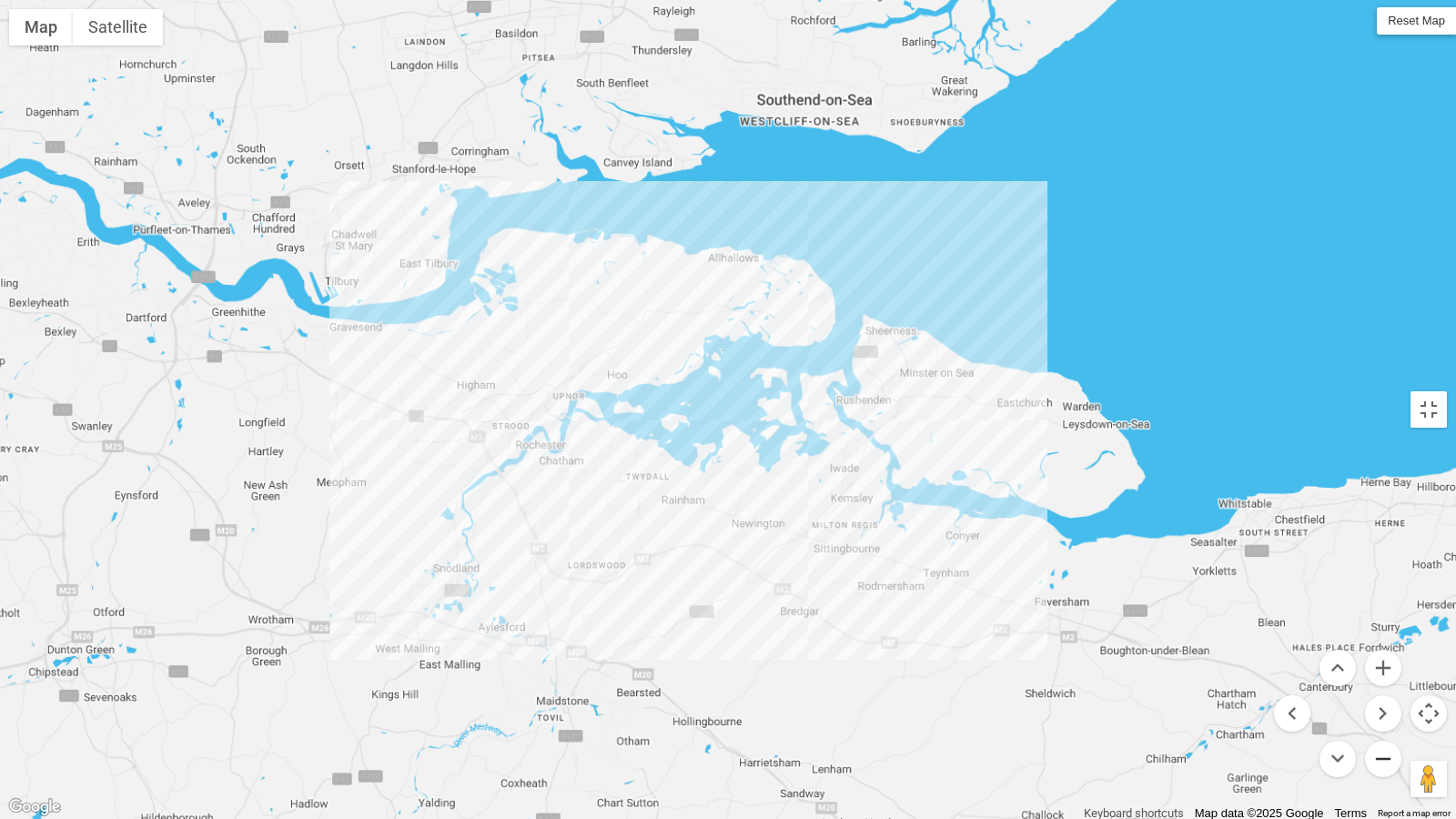
click at [1384, 702] on button "Zoom out" at bounding box center [1382, 758] width 36 height 36
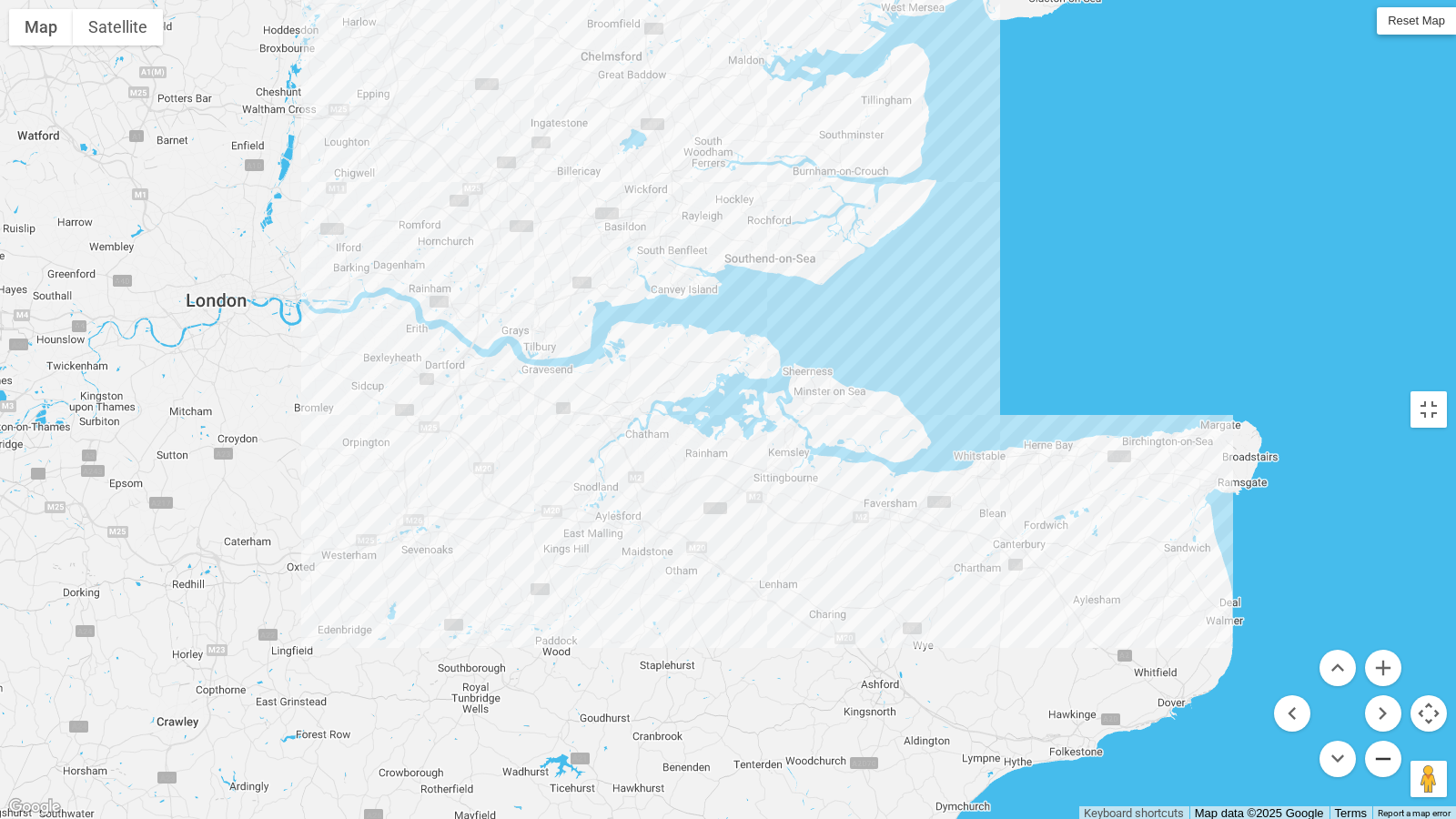
click at [1380, 702] on button "Zoom out" at bounding box center [1382, 758] width 36 height 36
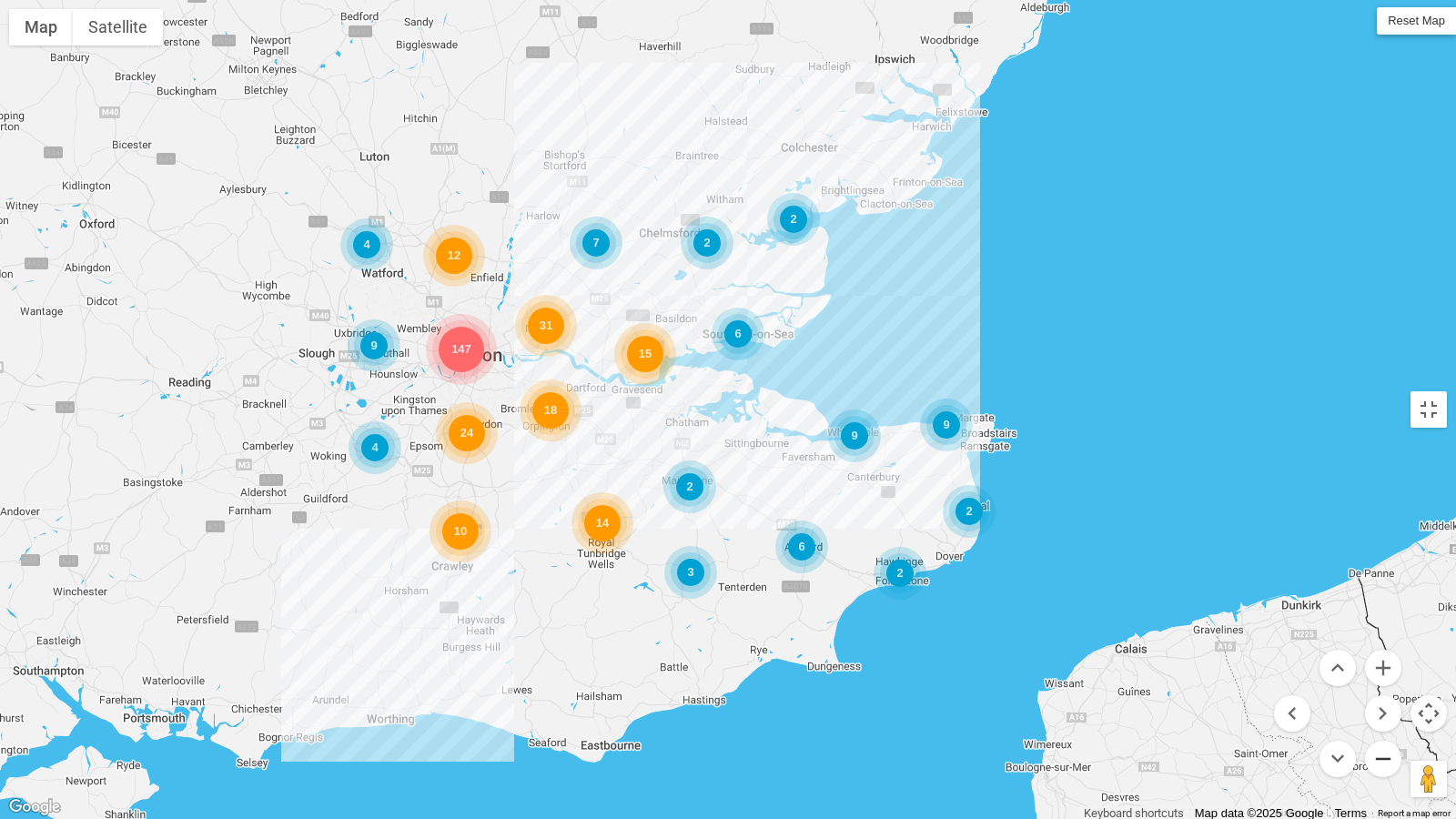
click at [1374, 702] on button "Zoom out" at bounding box center [1382, 758] width 36 height 36
click at [1372, 702] on button "Zoom out" at bounding box center [1382, 758] width 36 height 36
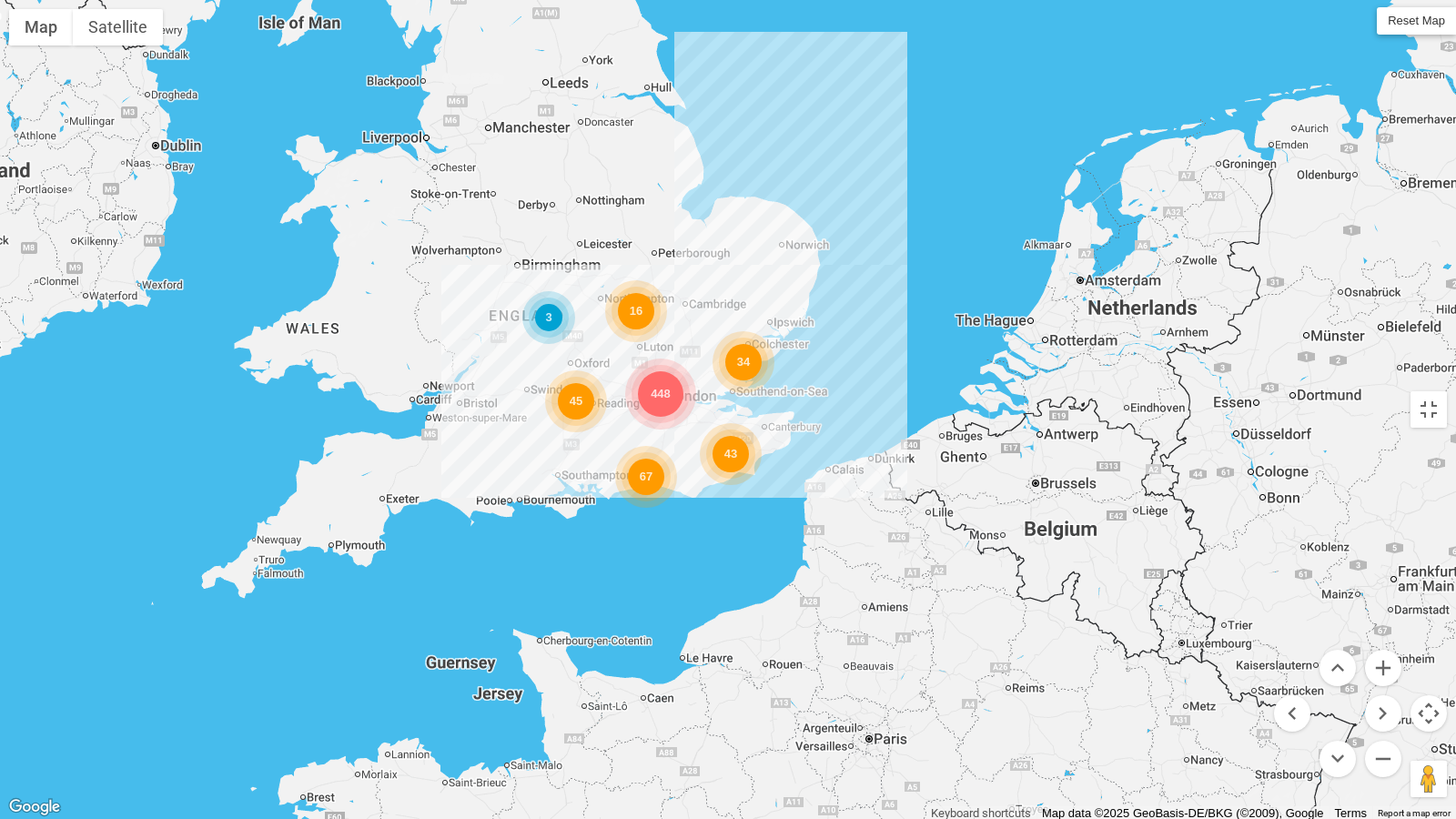
click at [607, 364] on div "448 67 34 16 45 43 3" at bounding box center [728, 409] width 1456 height 819
click at [681, 406] on div "448 67 34 16 45 43 3" at bounding box center [728, 409] width 1456 height 819
click at [640, 432] on div "448 67 34 16 45 43 3" at bounding box center [728, 409] width 1456 height 819
click at [1344, 670] on button "Move up" at bounding box center [1337, 667] width 36 height 36
click at [1291, 702] on button "Move left" at bounding box center [1291, 712] width 36 height 36
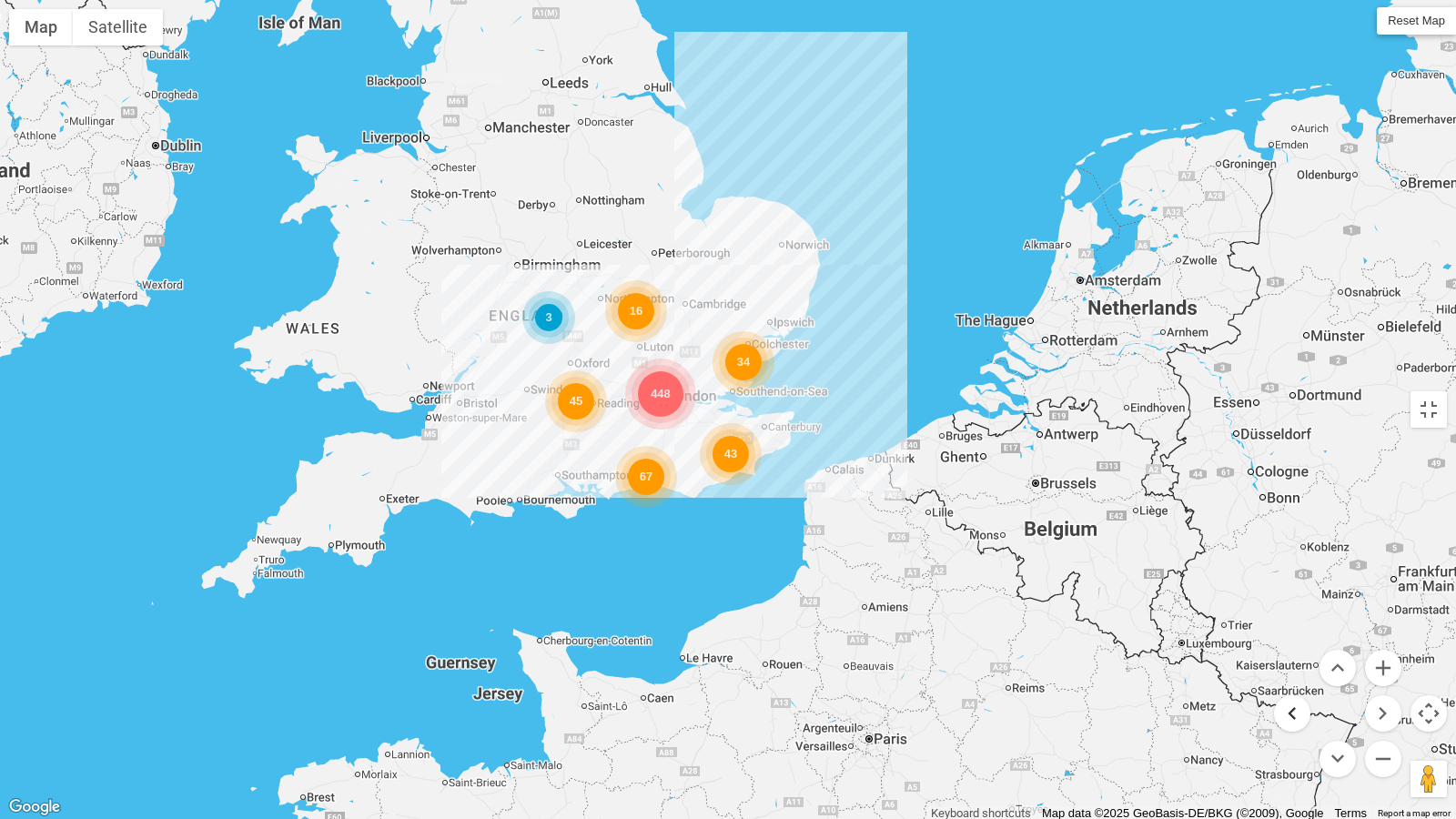
click at [1291, 702] on button "Move left" at bounding box center [1291, 712] width 36 height 36
click at [1385, 702] on button "Move right" at bounding box center [1382, 712] width 36 height 36
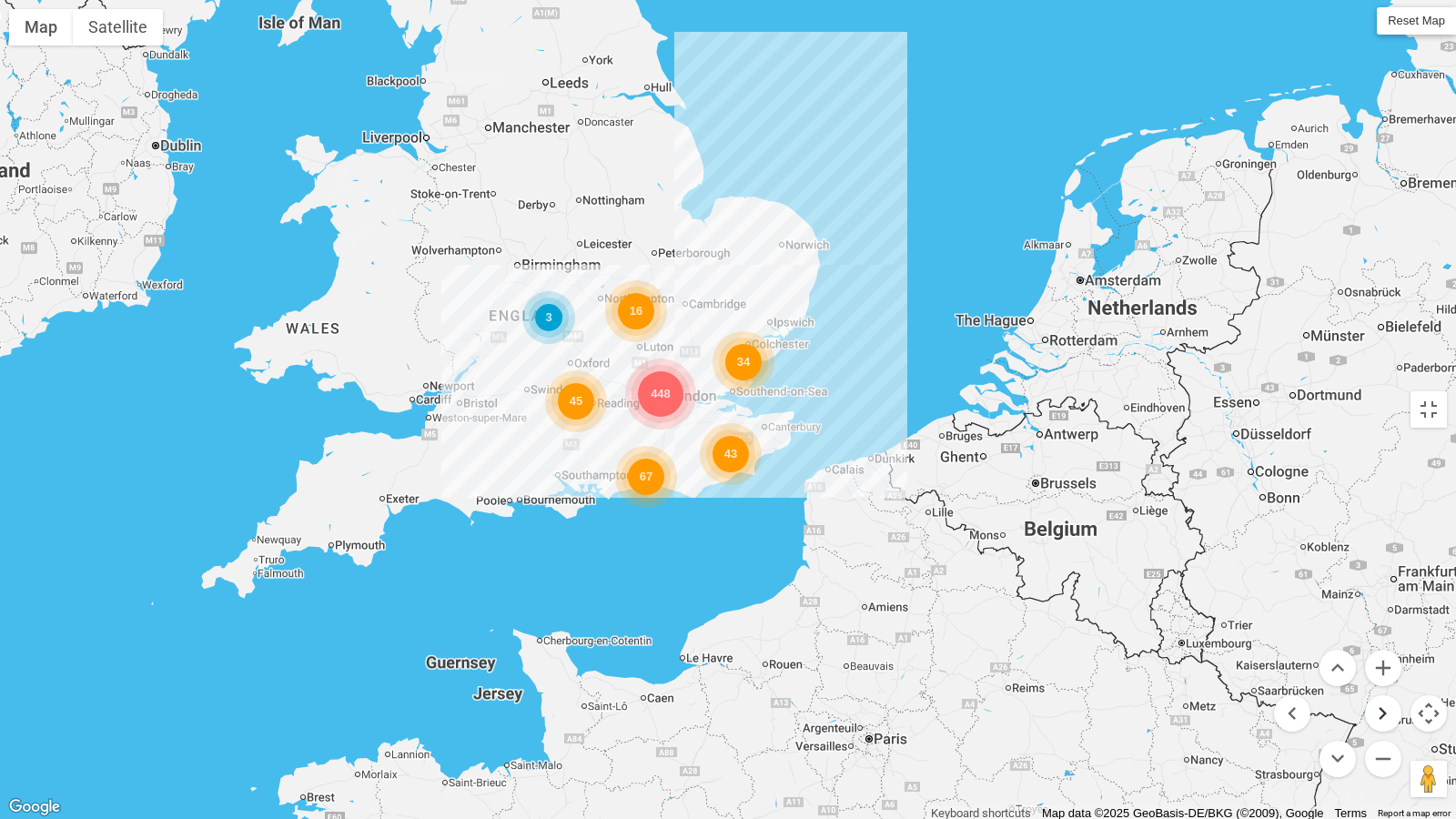
click at [1386, 702] on button "Move right" at bounding box center [1382, 712] width 36 height 36
click at [1309, 702] on button "Move left" at bounding box center [1291, 712] width 36 height 36
click at [1343, 702] on button "Move down" at bounding box center [1337, 758] width 36 height 36
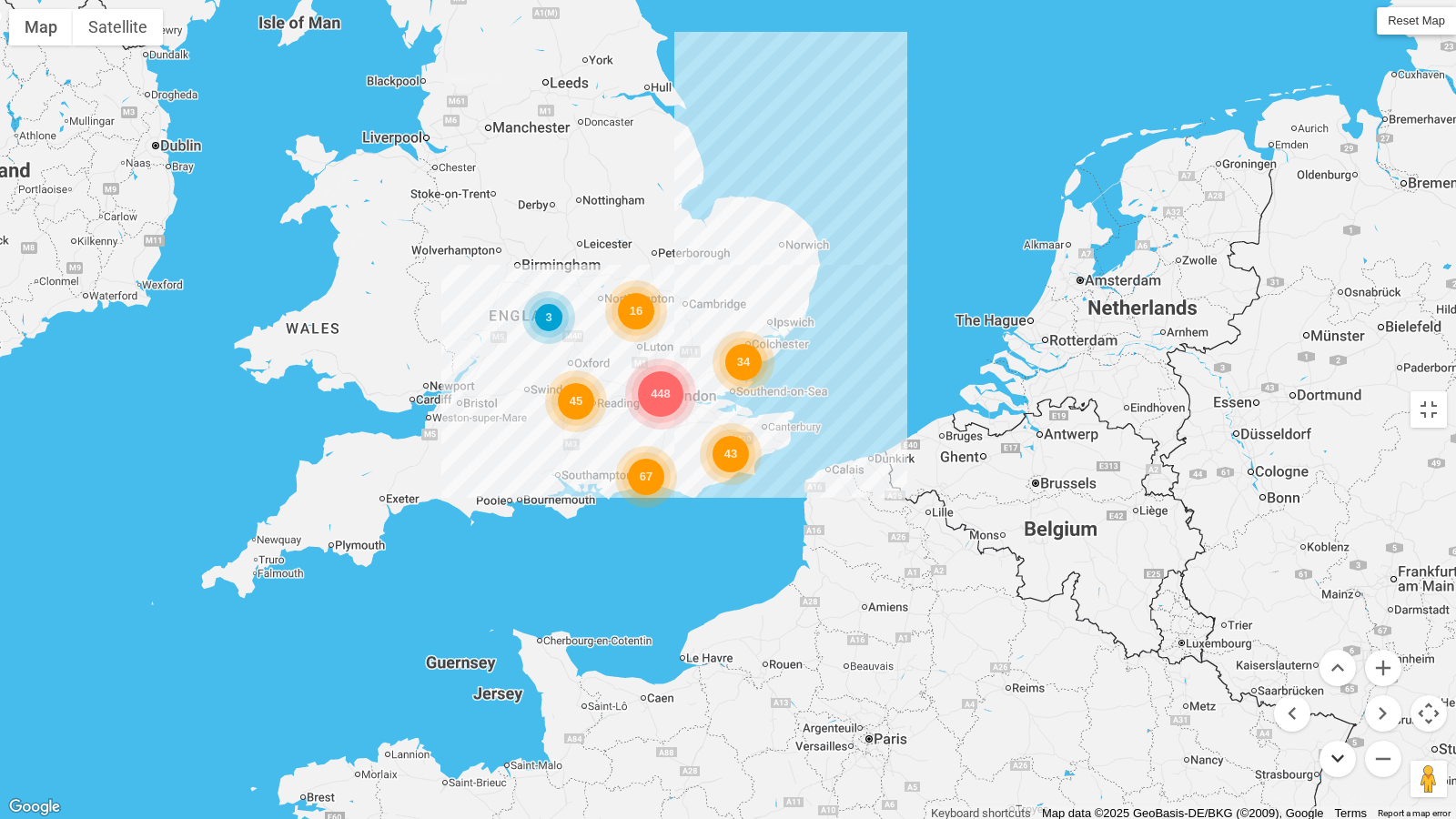
click at [1343, 702] on button "Move down" at bounding box center [1337, 758] width 36 height 36
click at [1333, 683] on button "Move up" at bounding box center [1337, 667] width 36 height 36
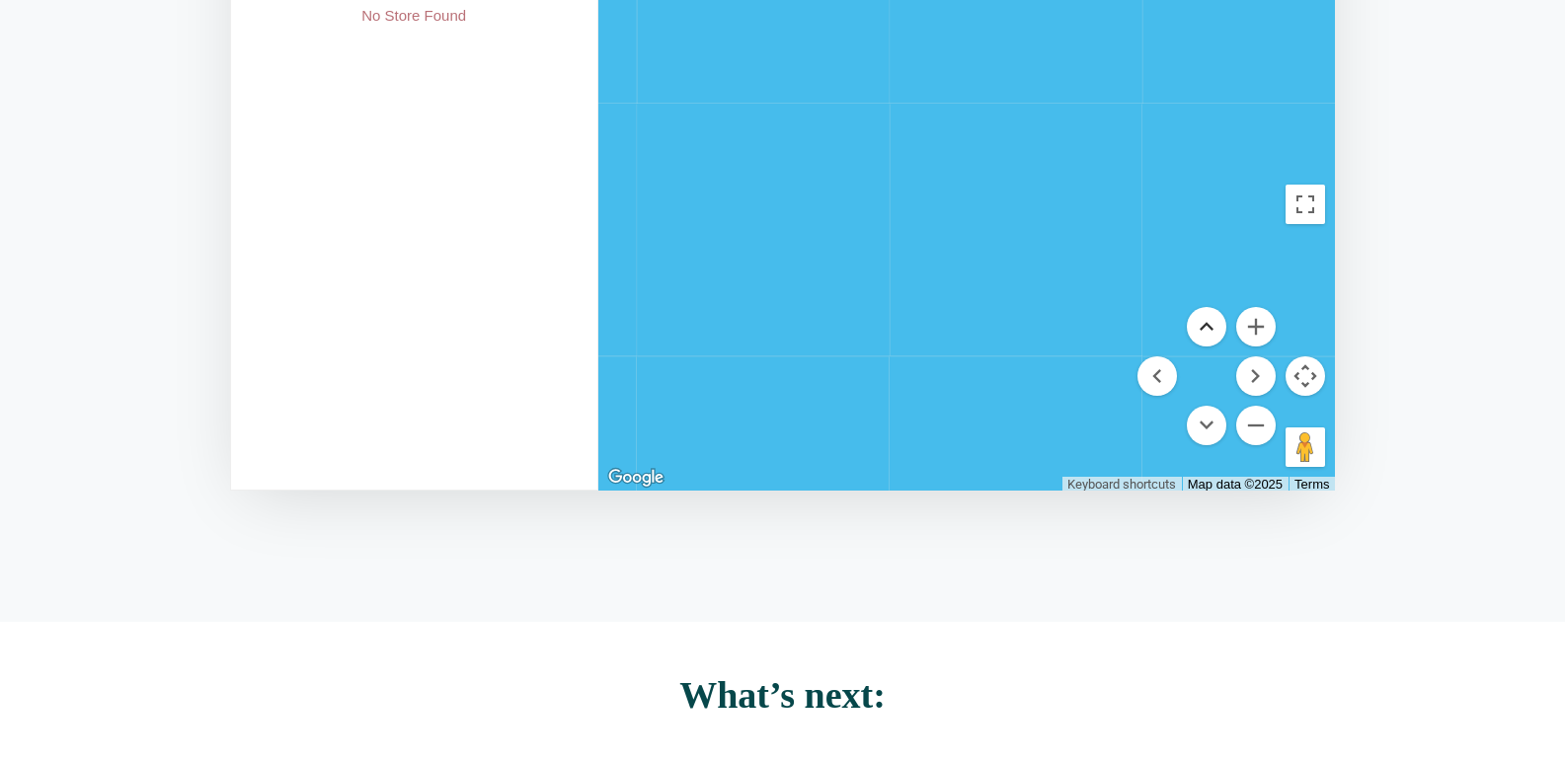
scroll to position [395, 0]
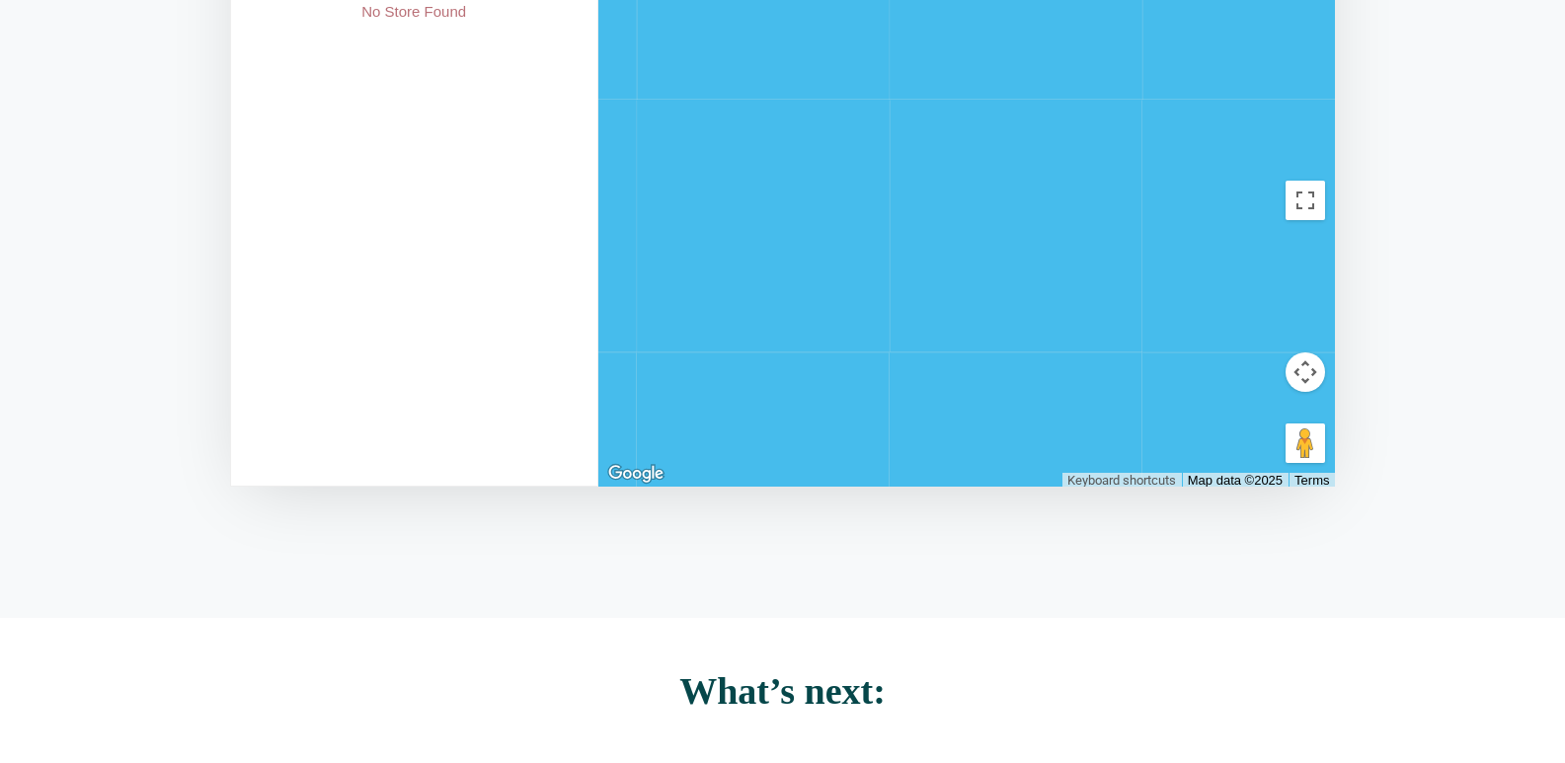
click at [1157, 478] on button "Keyboard shortcuts" at bounding box center [1121, 481] width 109 height 16
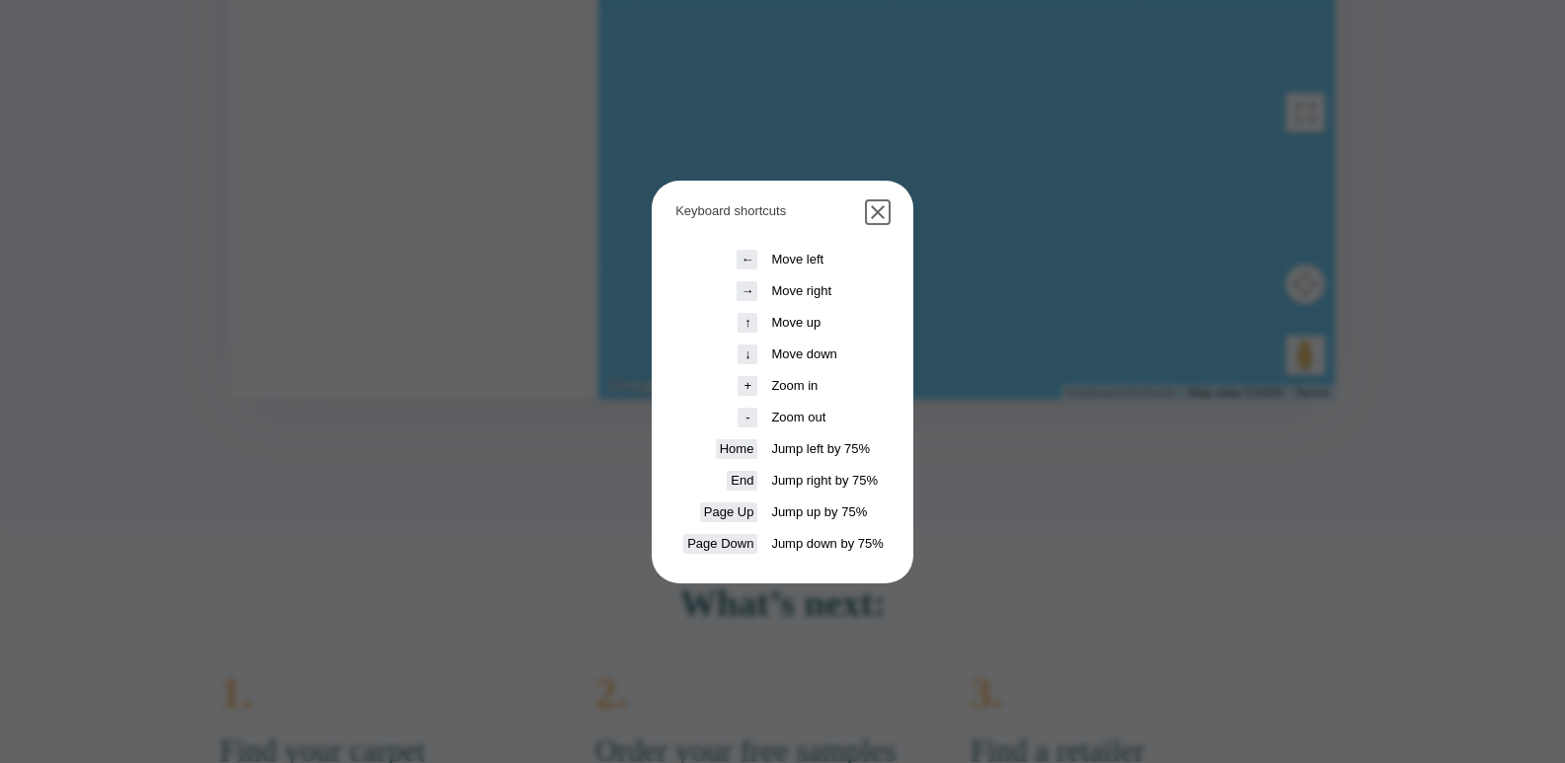
scroll to position [526, 0]
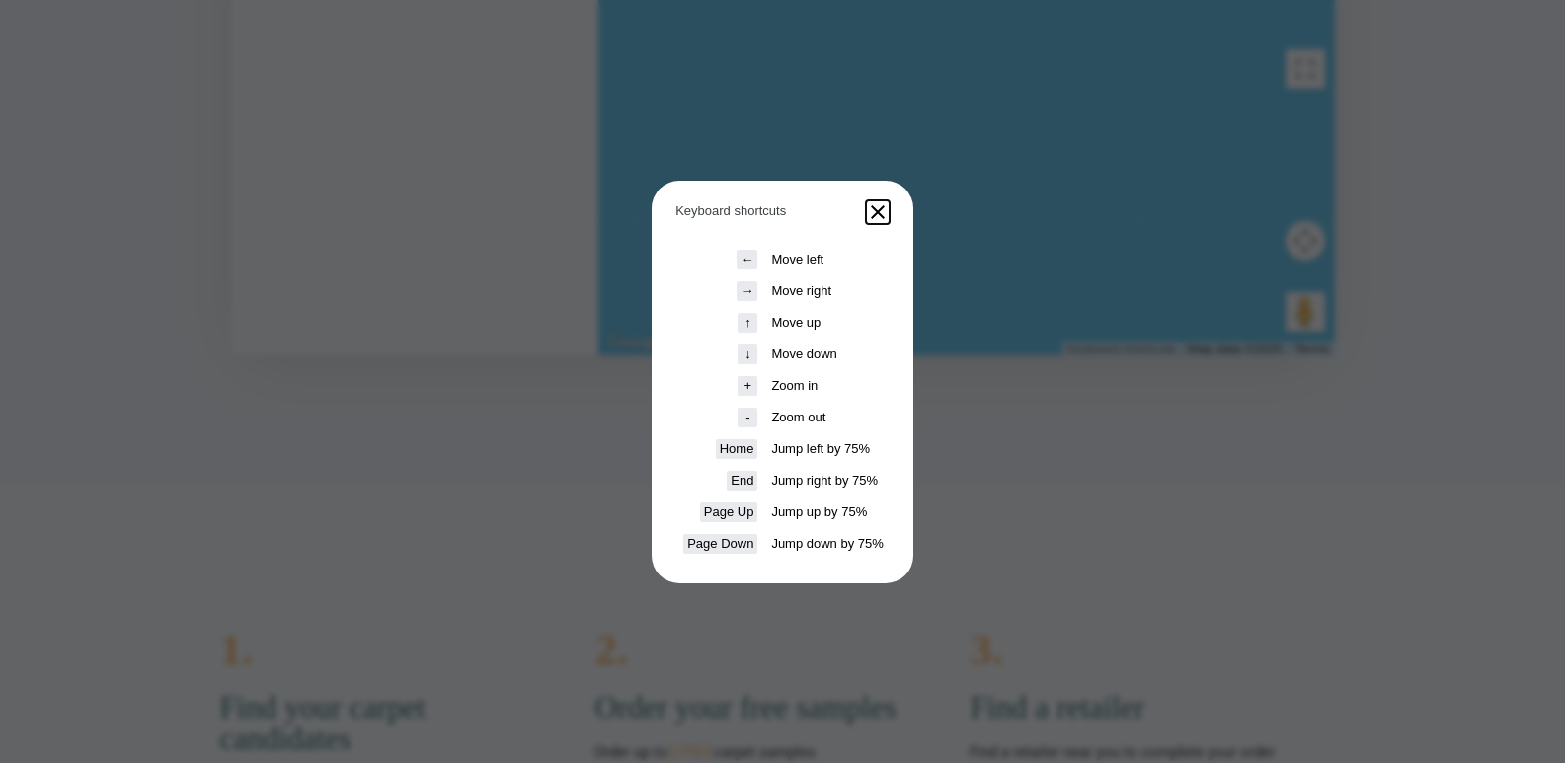
click at [872, 218] on button "Close dialog" at bounding box center [878, 212] width 24 height 24
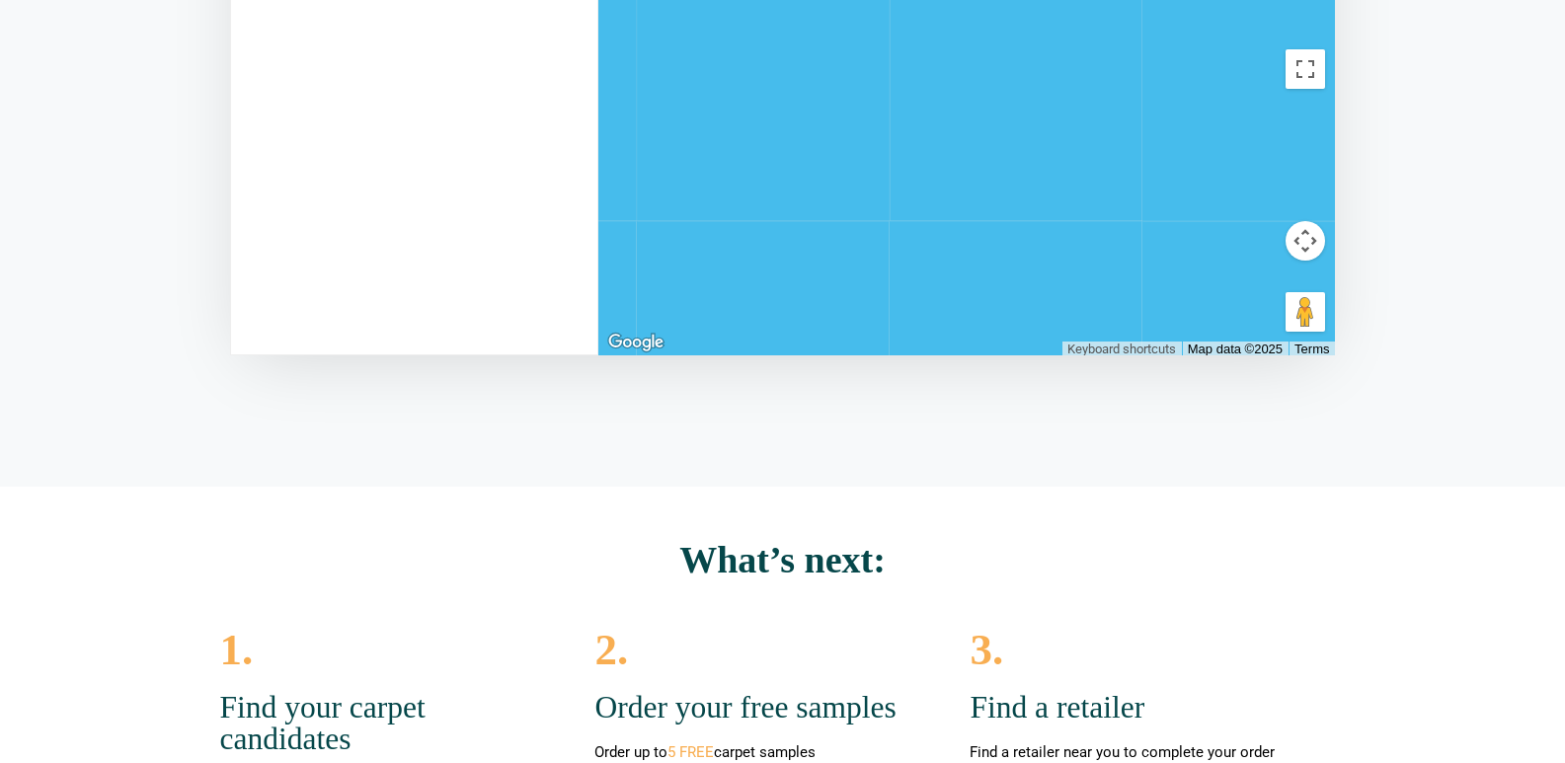
click at [1319, 348] on link "Terms" at bounding box center [1311, 350] width 35 height 16
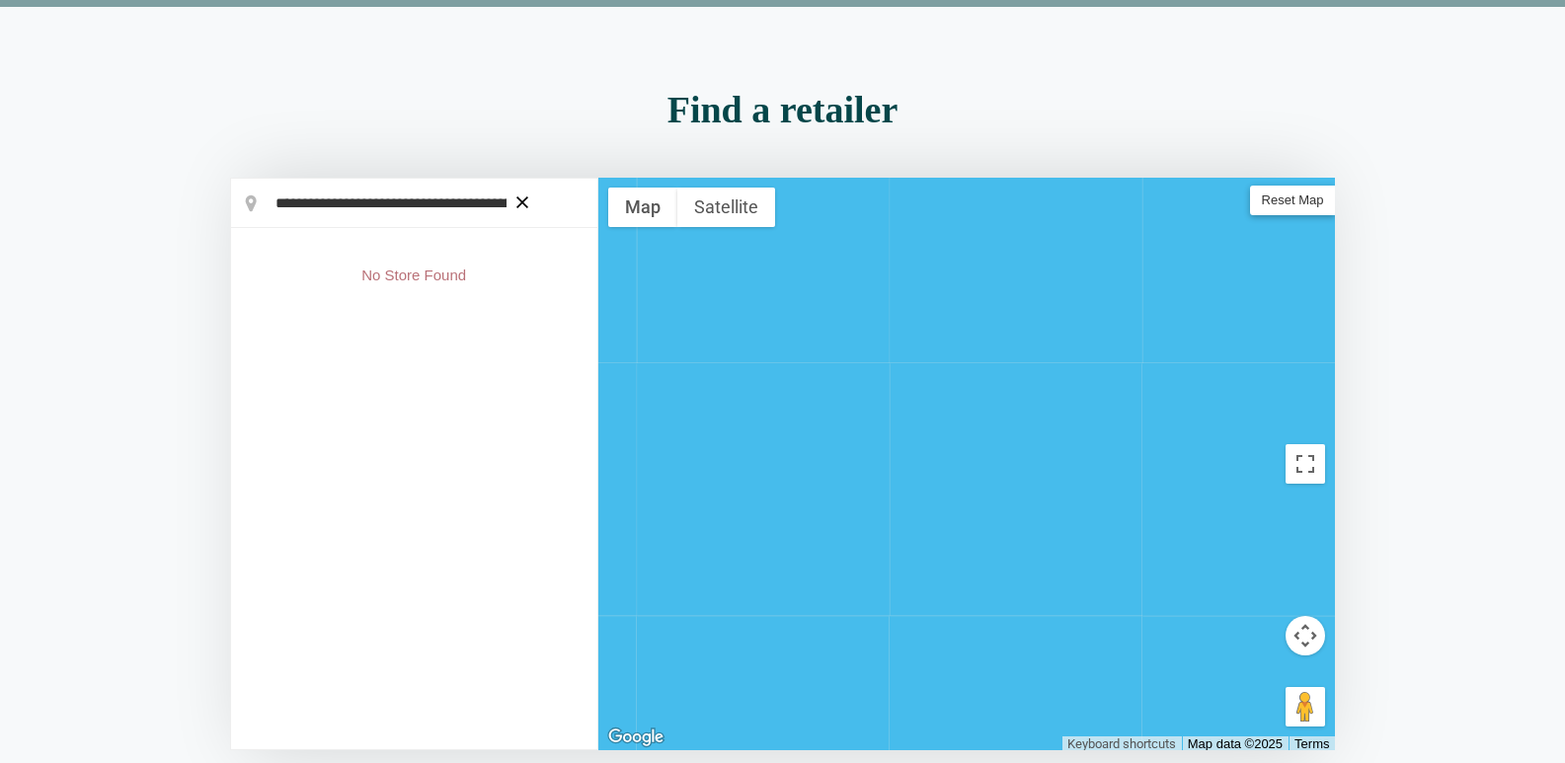
scroll to position [0, 0]
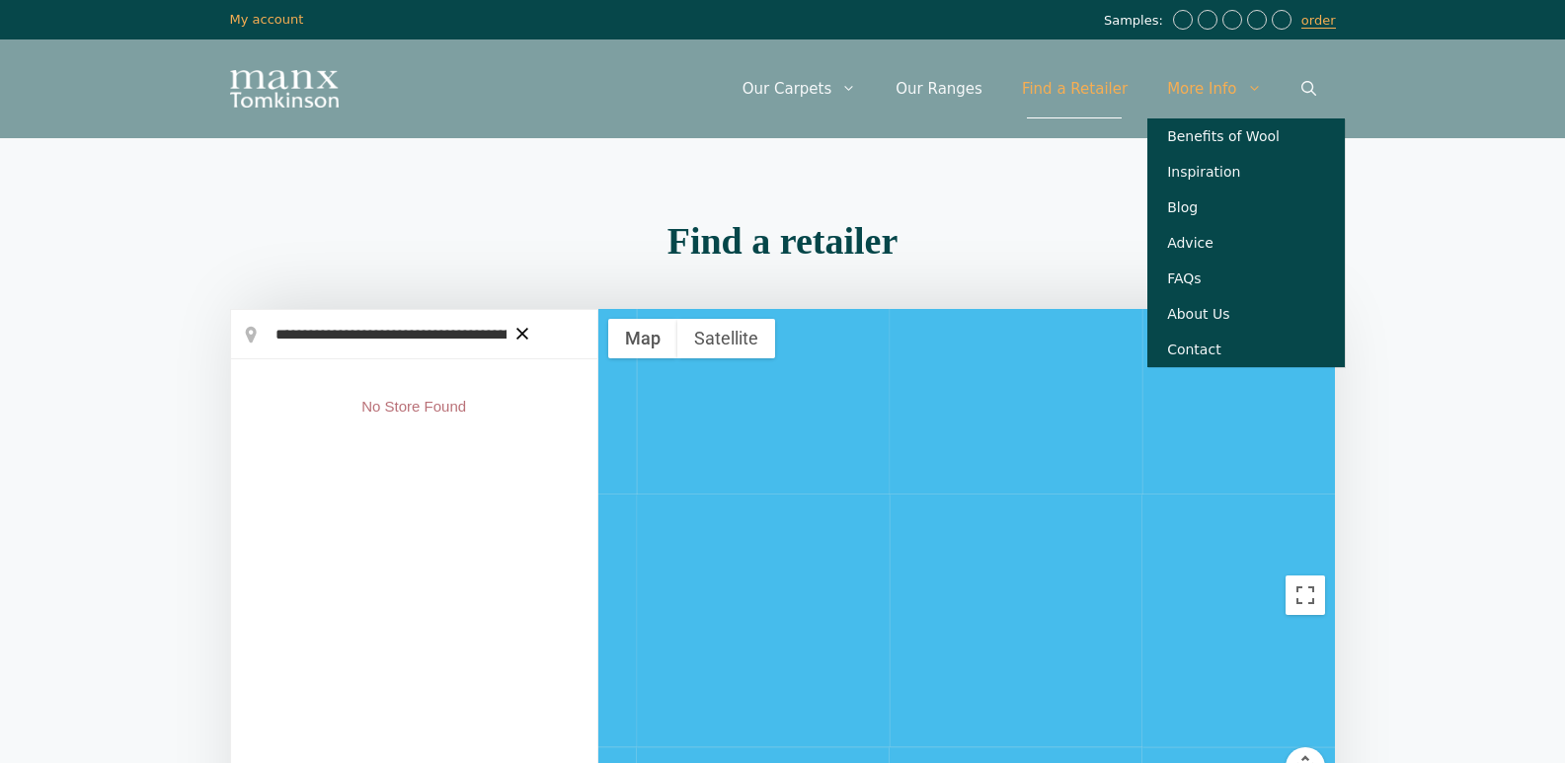
click at [1242, 91] on span "Primary" at bounding box center [1259, 88] width 44 height 59
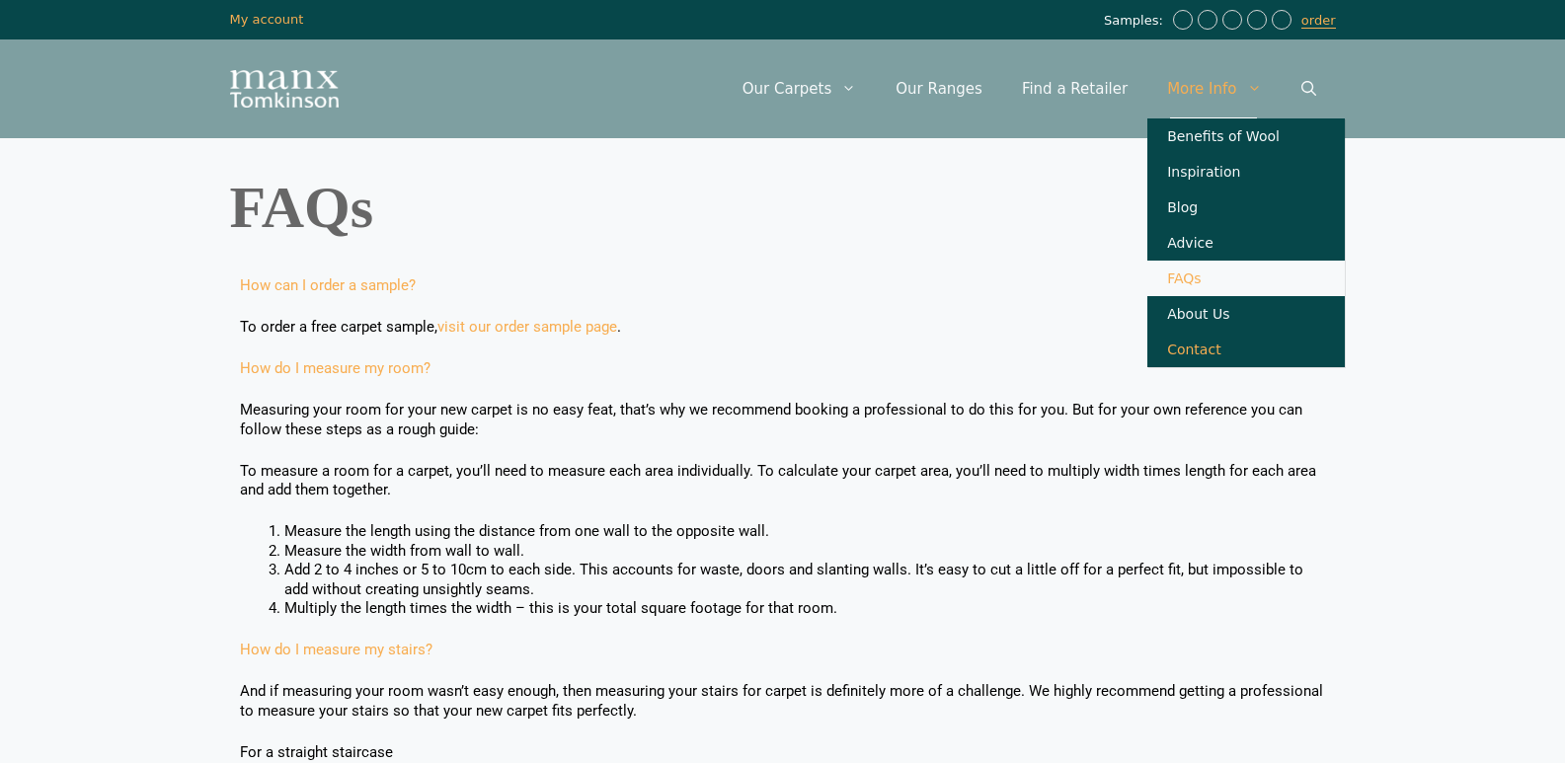
click at [1201, 367] on link "Contact" at bounding box center [1245, 350] width 197 height 36
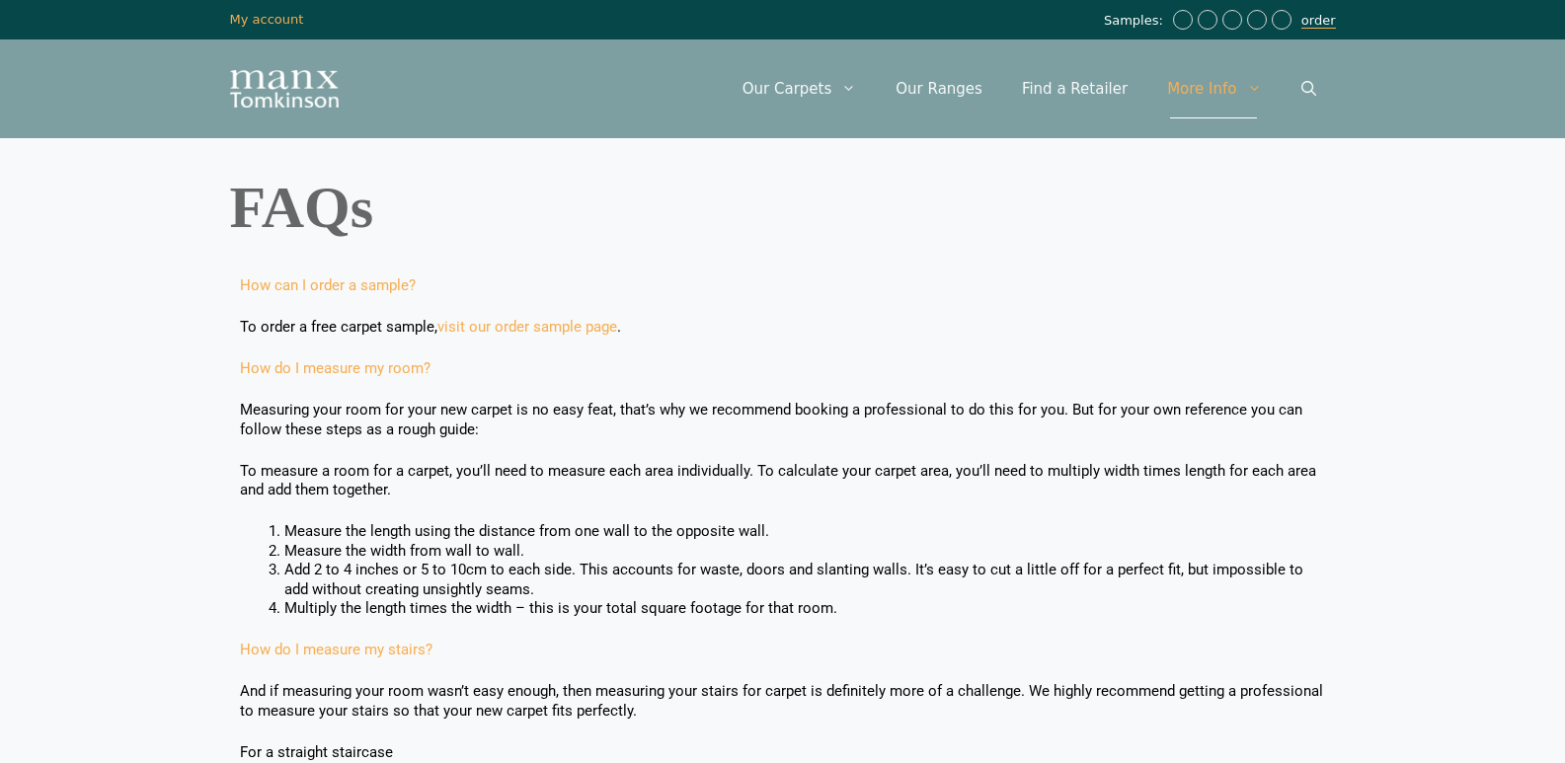
click at [1324, 26] on link "order" at bounding box center [1318, 21] width 35 height 16
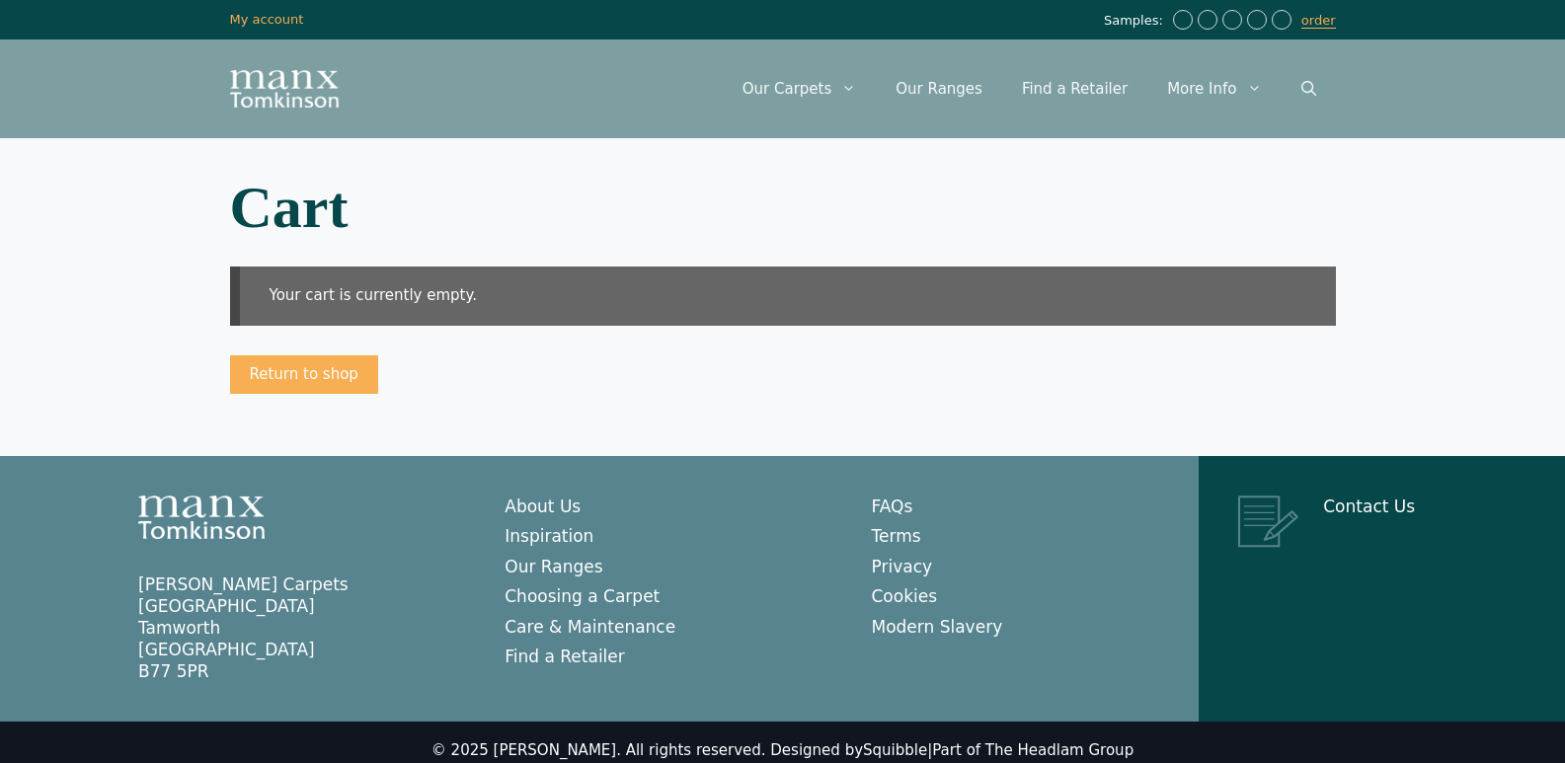
scroll to position [17, 0]
